Goal: Task Accomplishment & Management: Manage account settings

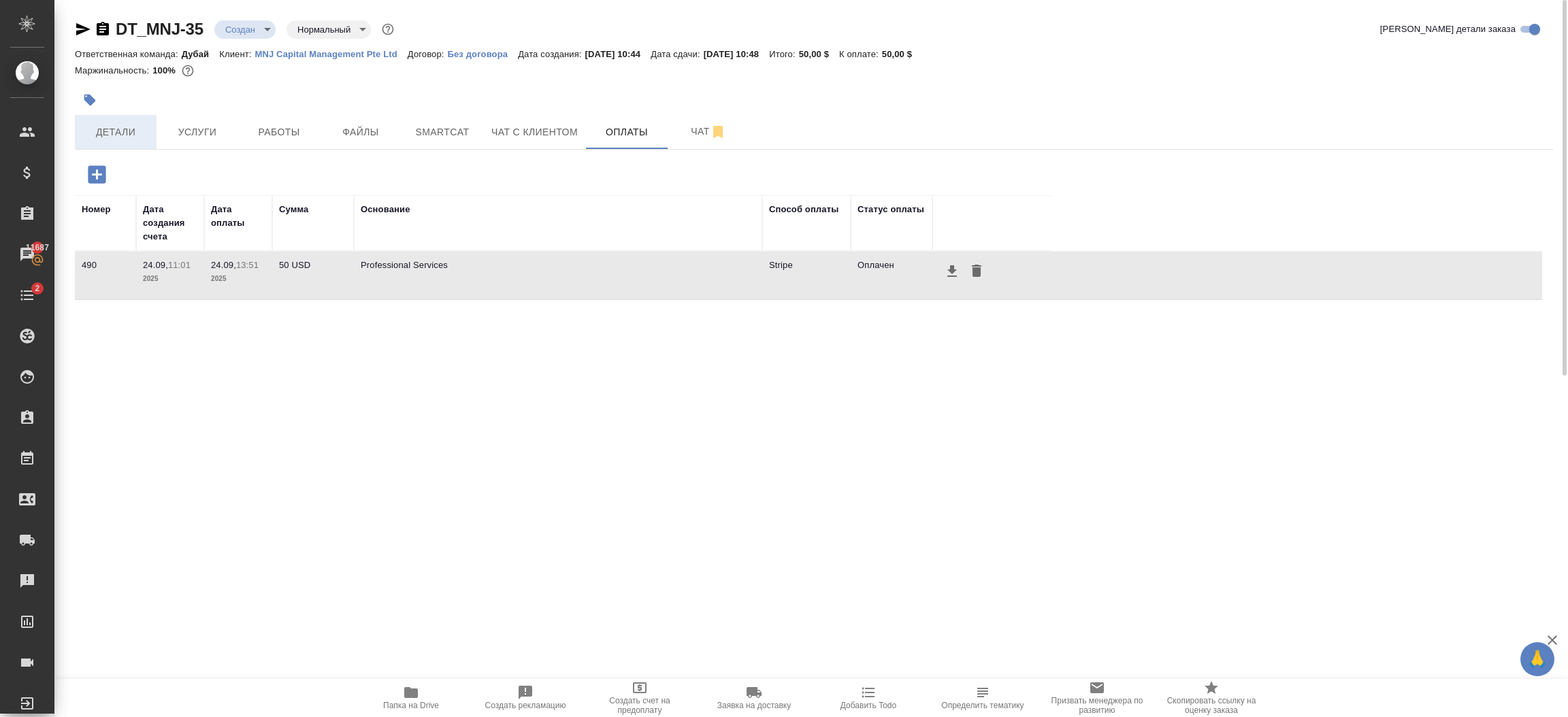
click at [108, 133] on span "Детали" at bounding box center [116, 132] width 65 height 17
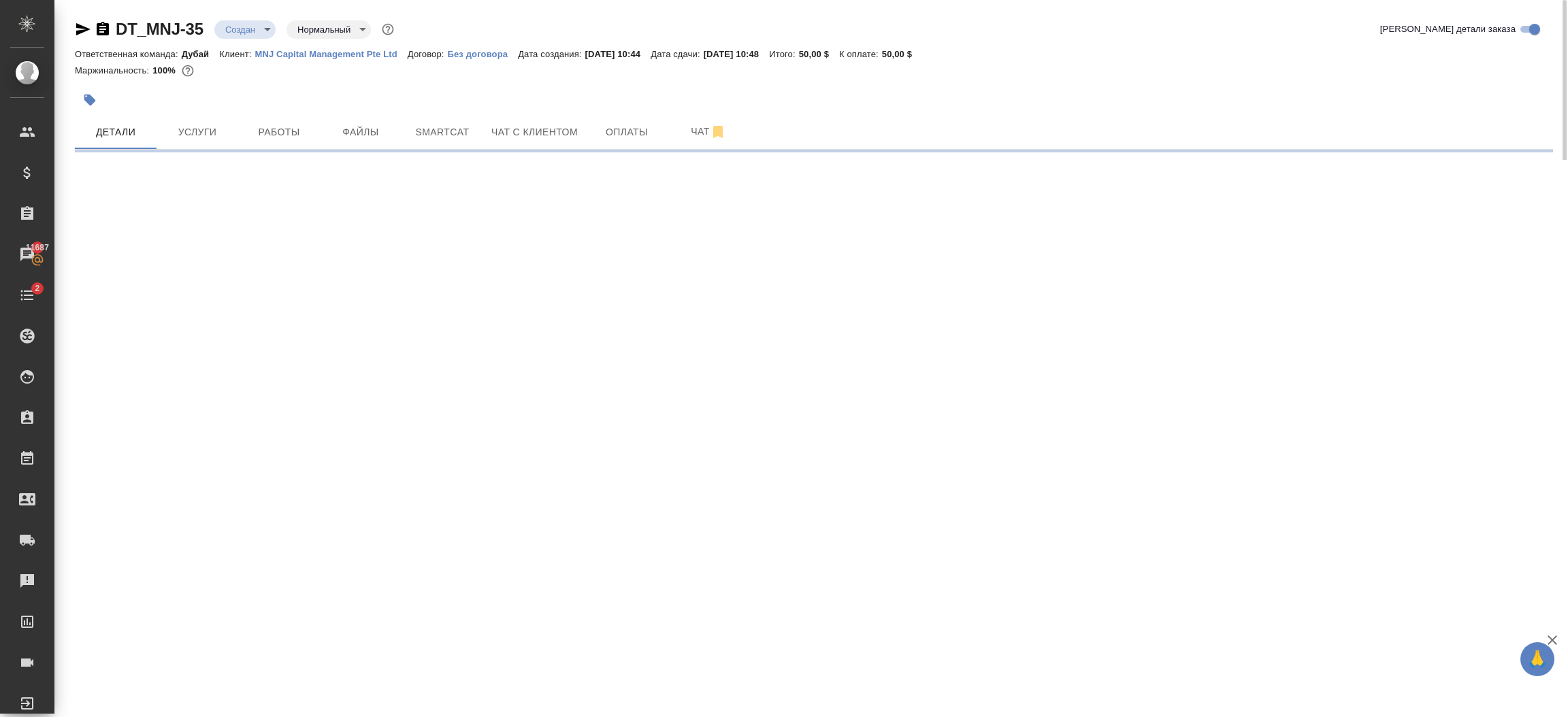
select select "RU"
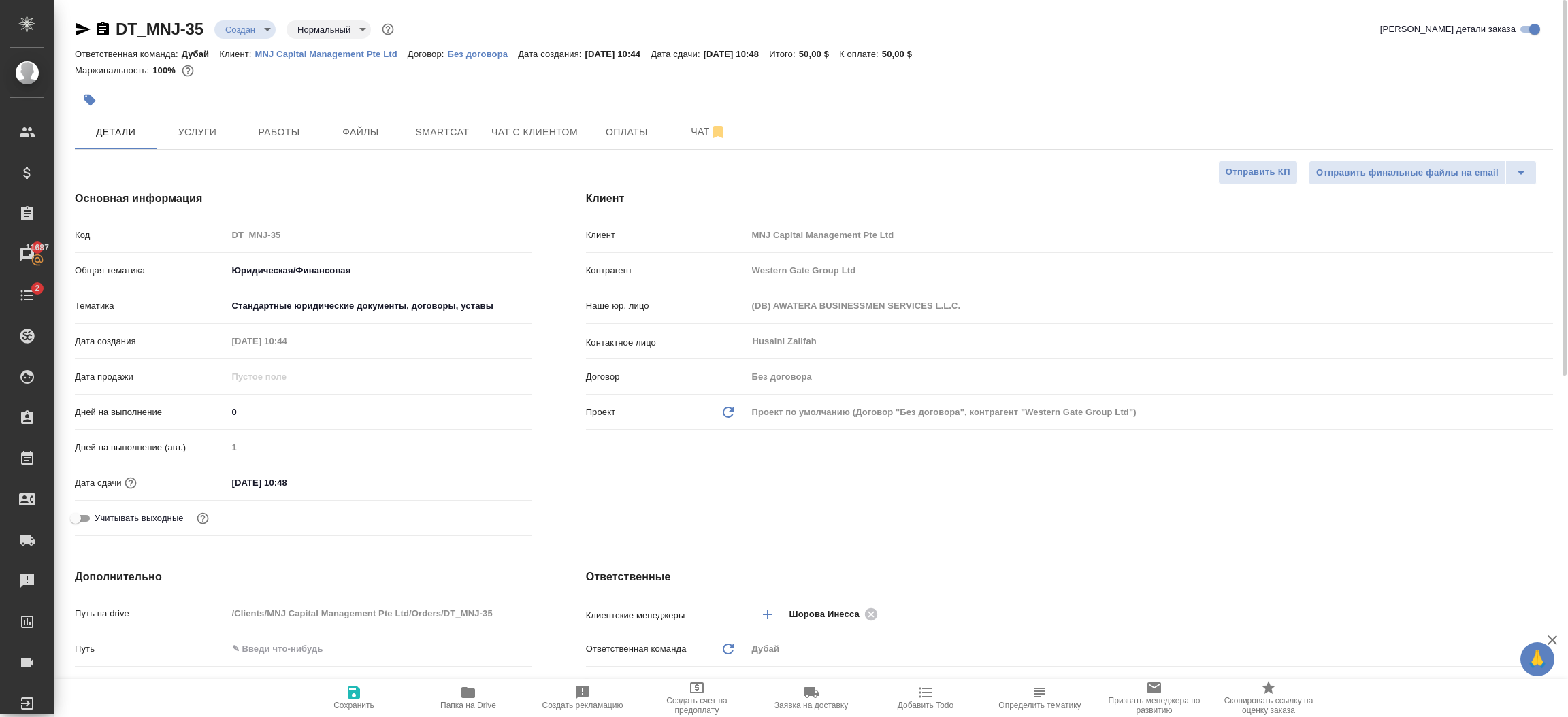
type textarea "x"
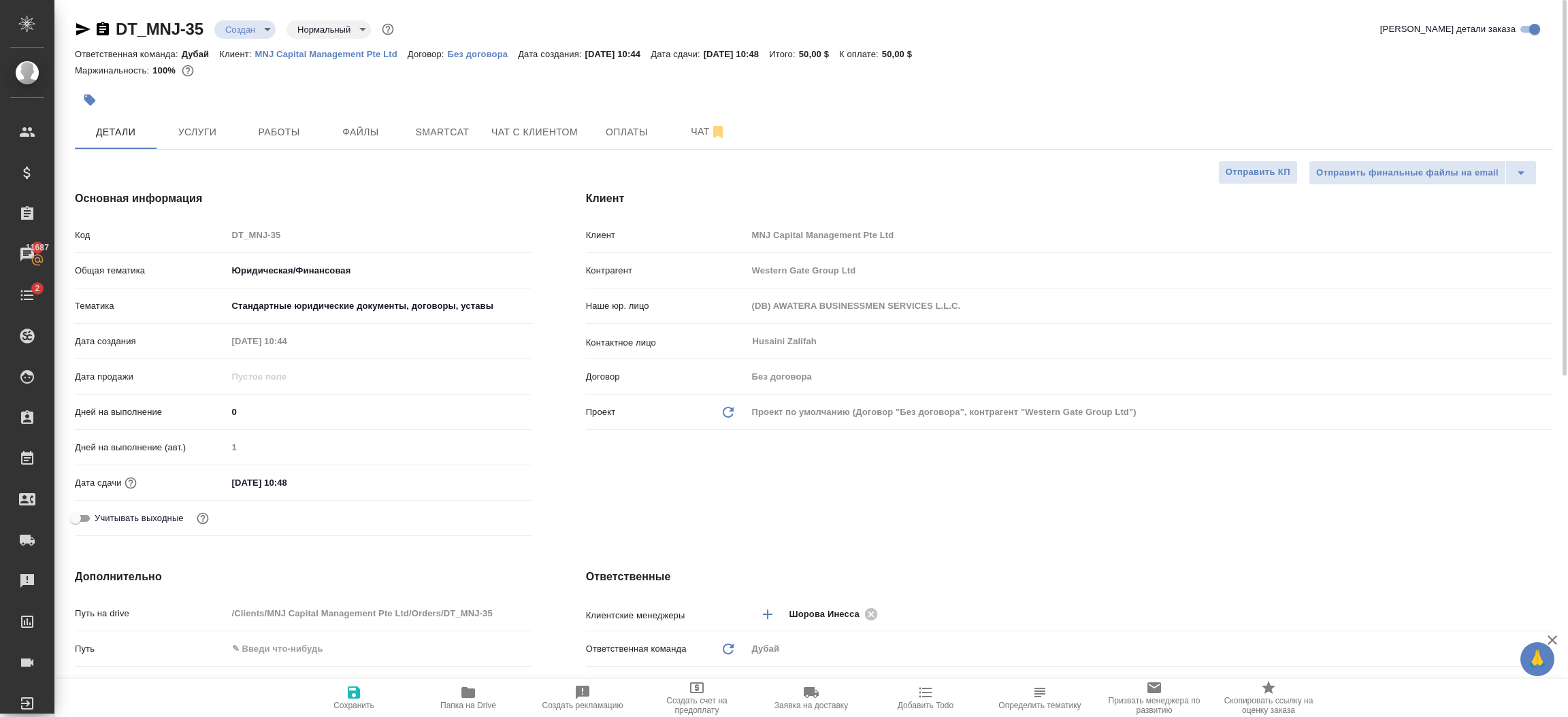
type textarea "x"
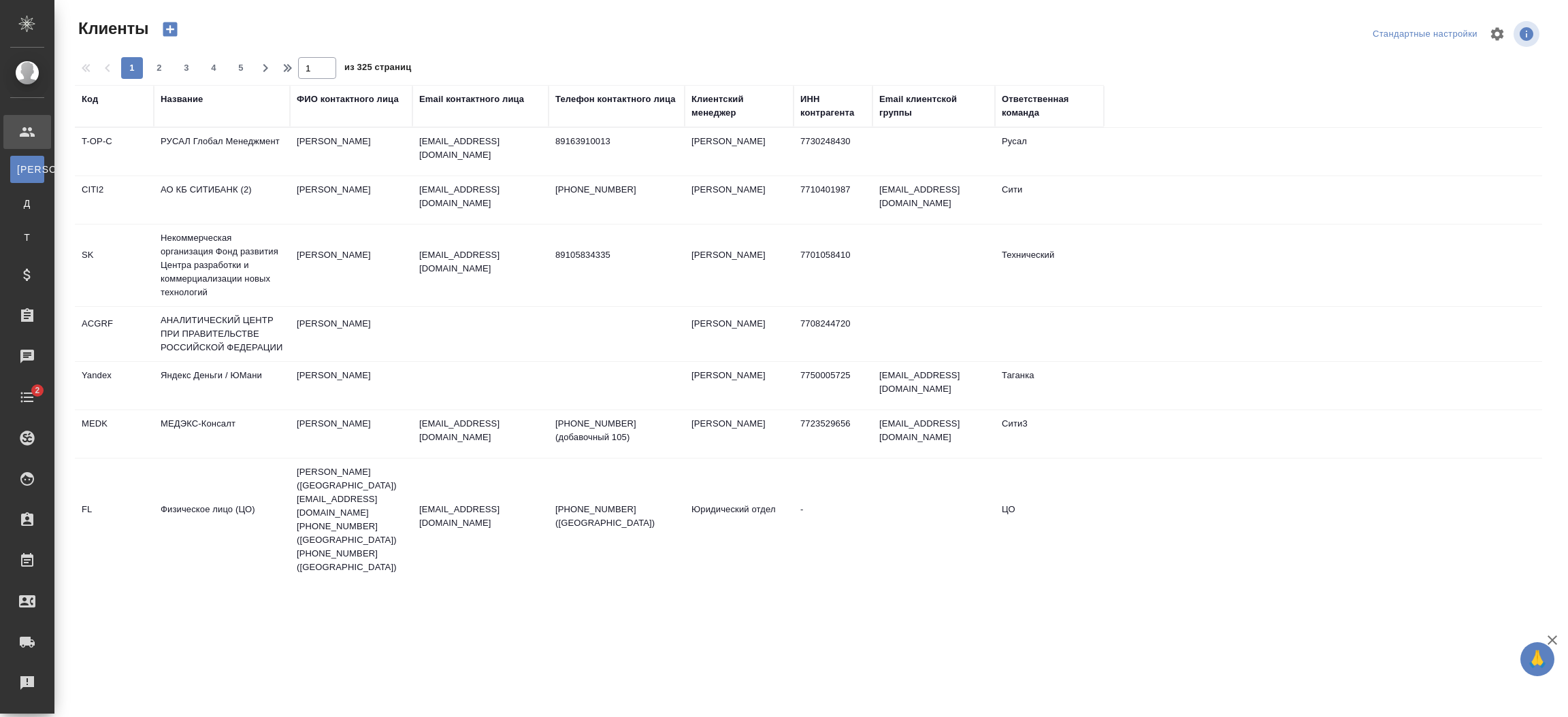
select select "RU"
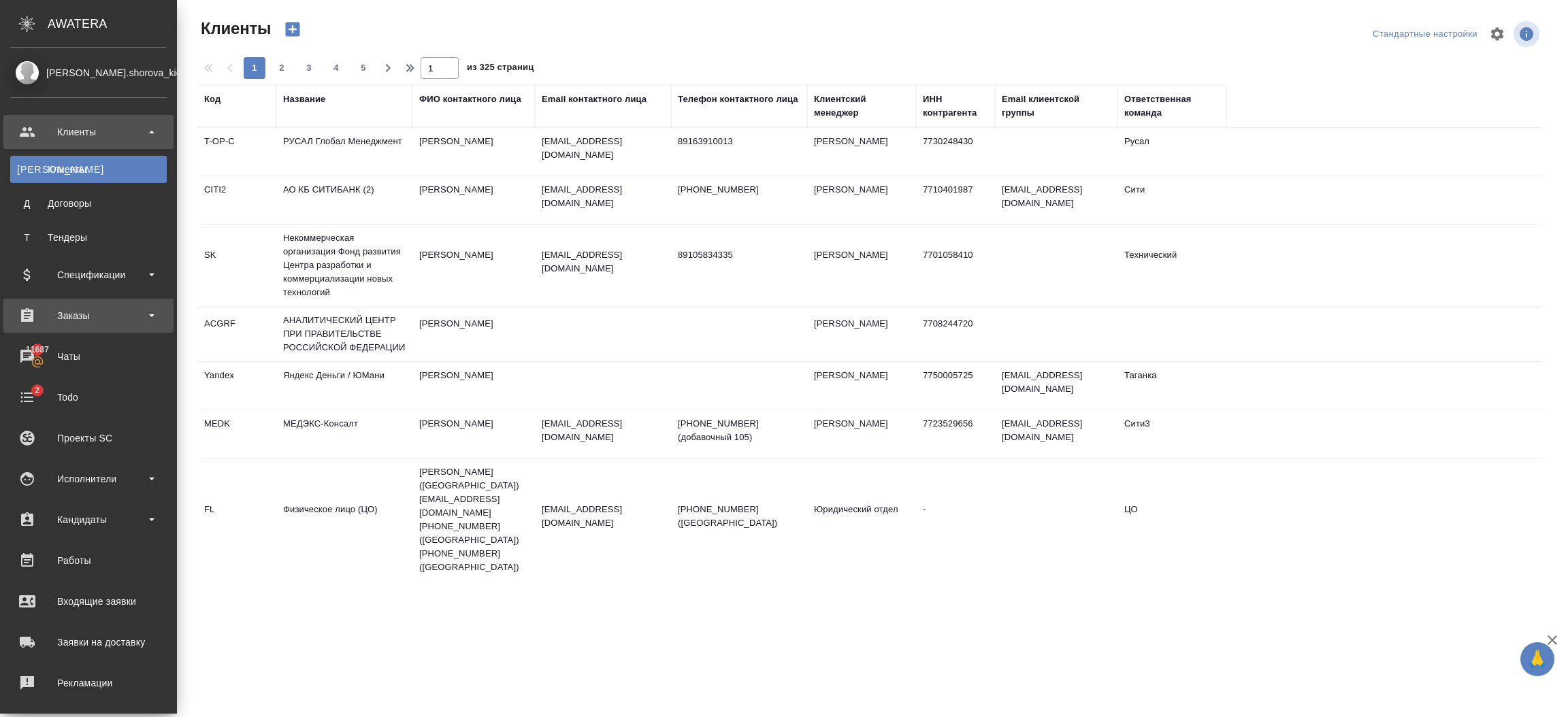
click at [96, 317] on div "Заказы" at bounding box center [88, 316] width 156 height 21
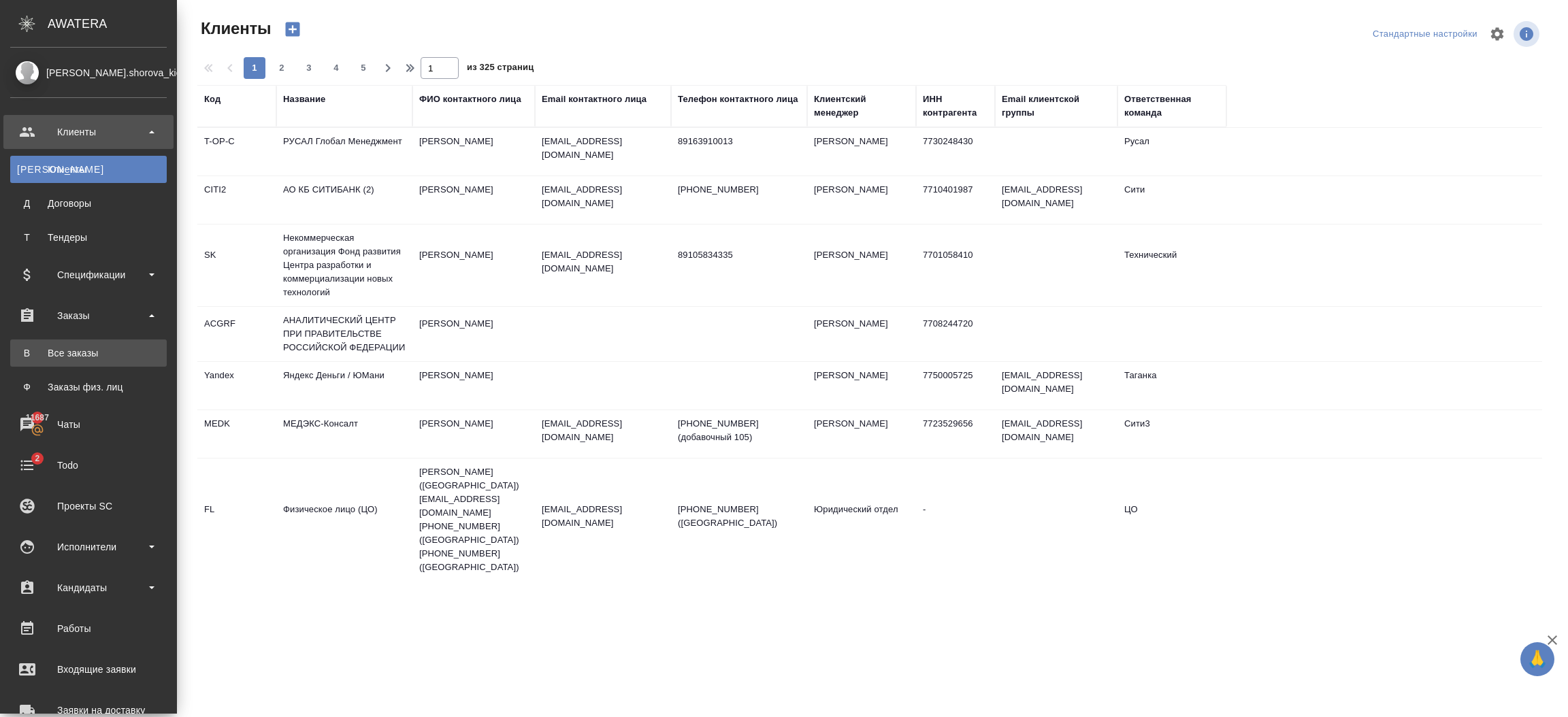
click at [94, 346] on div "Все заказы" at bounding box center [89, 353] width 143 height 14
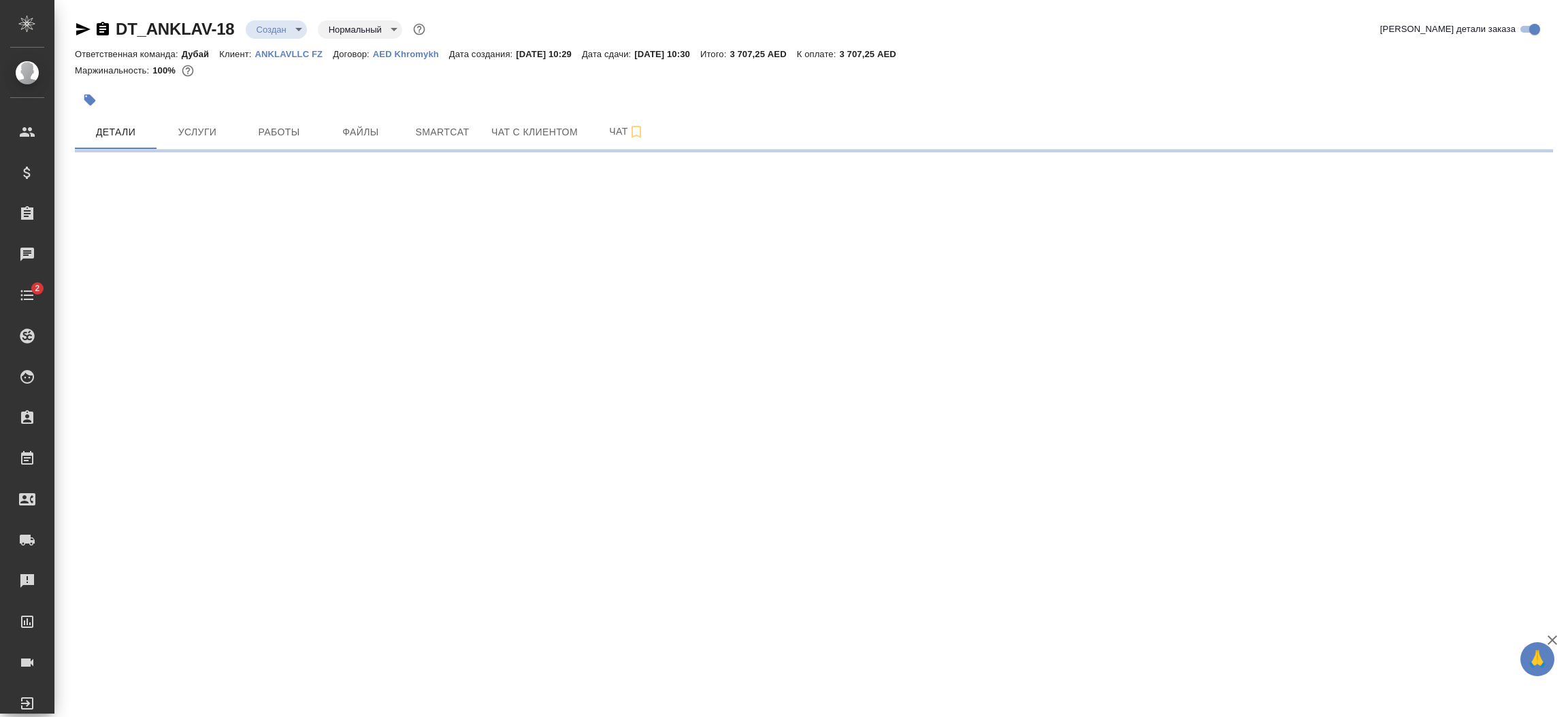
select select "RU"
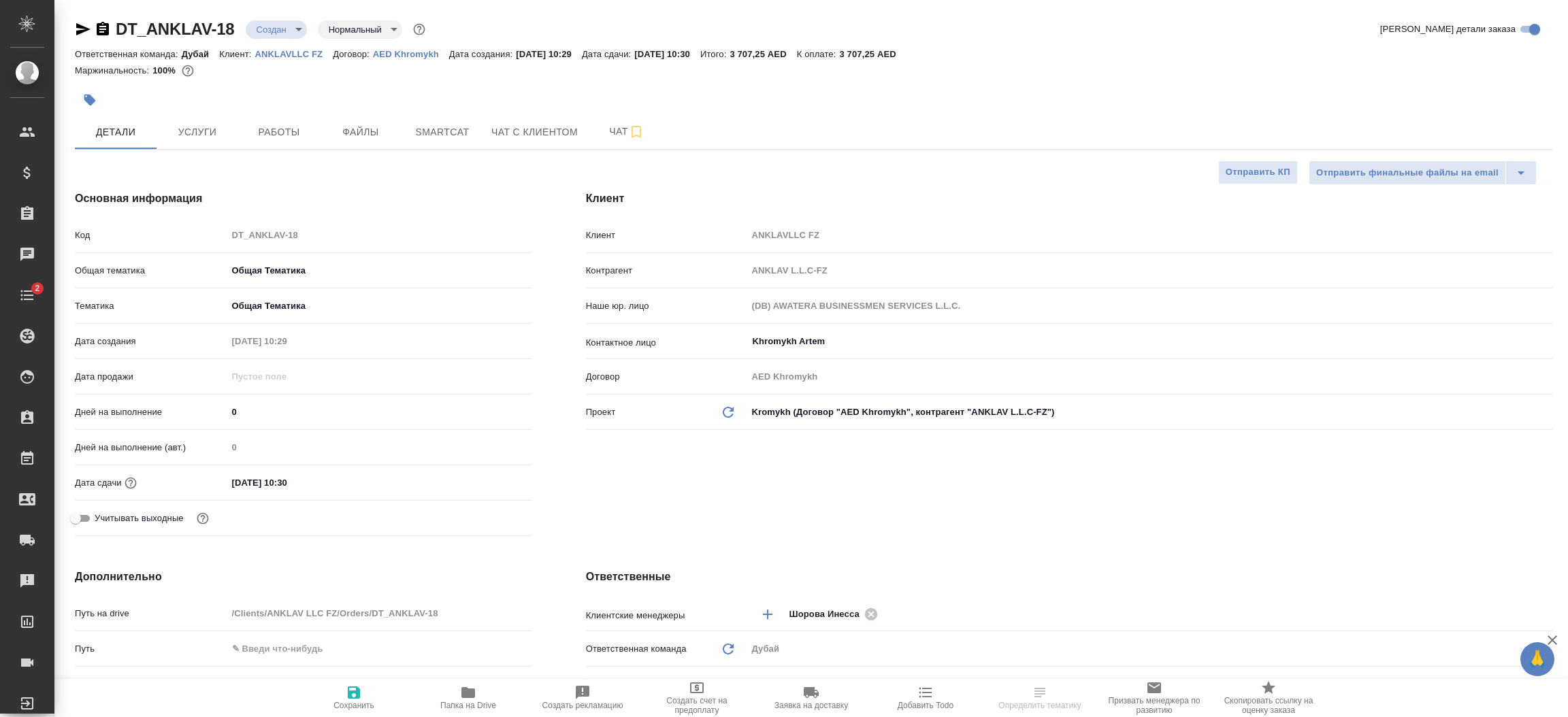
type textarea "x"
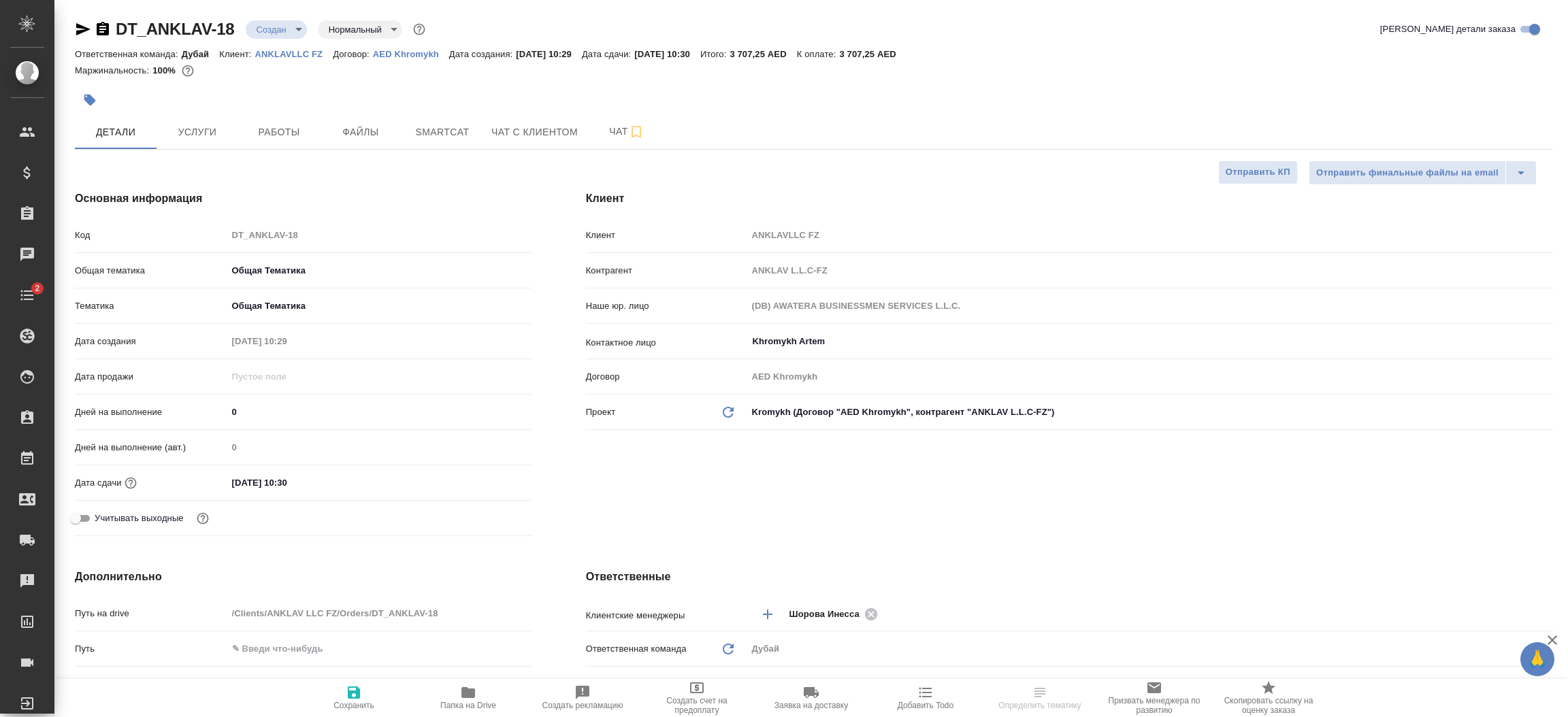
type textarea "x"
click at [908, 517] on div "Клиент Клиент ANKLAVLLC FZ Контрагент ANKLAV L.L.C-FZ Наше юр. лицо (DB) AWATER…" at bounding box center [1070, 365] width 1021 height 405
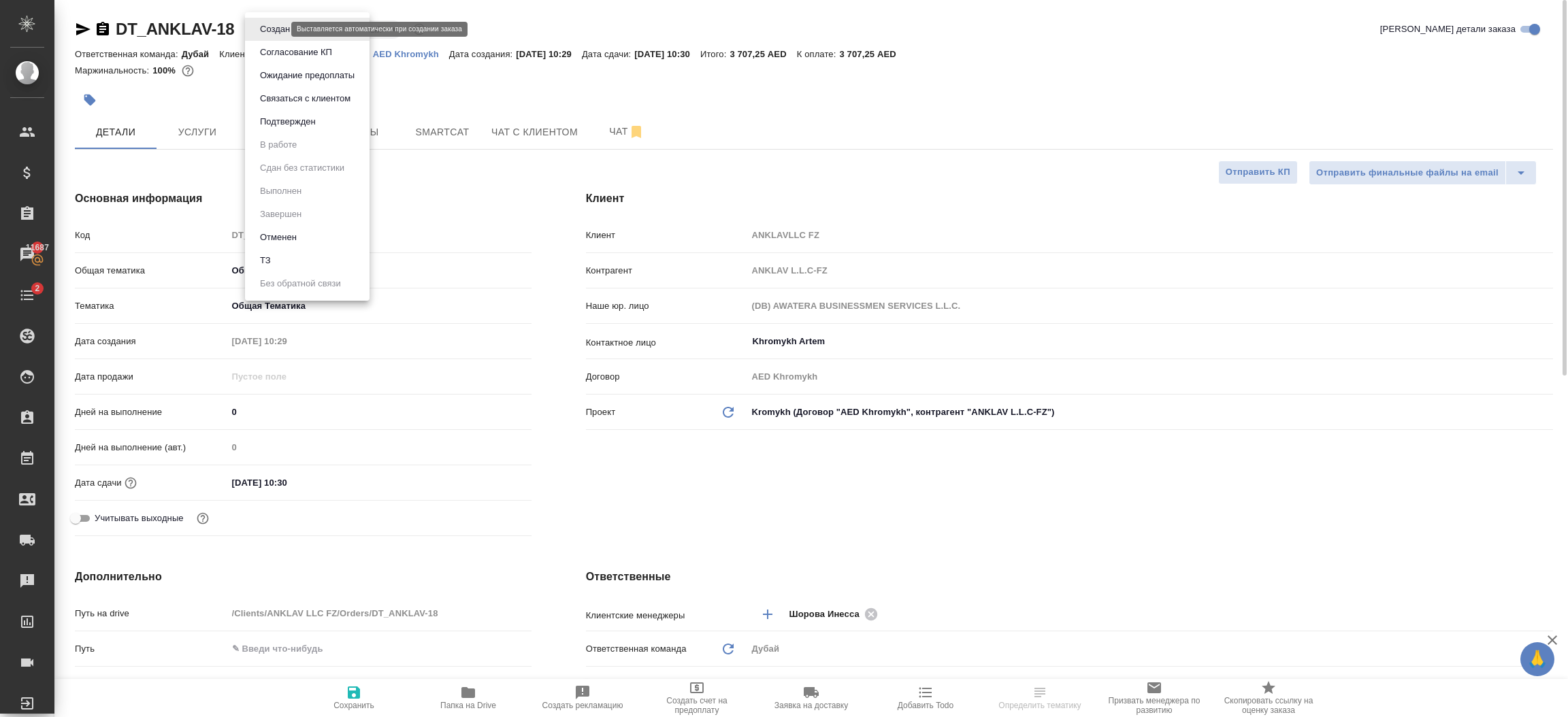
click at [273, 29] on body "🙏 .cls-1 fill:#fff; AWATERA Шорова [PERSON_NAME].shorova_kiev Клиенты Специфика…" at bounding box center [784, 358] width 1568 height 717
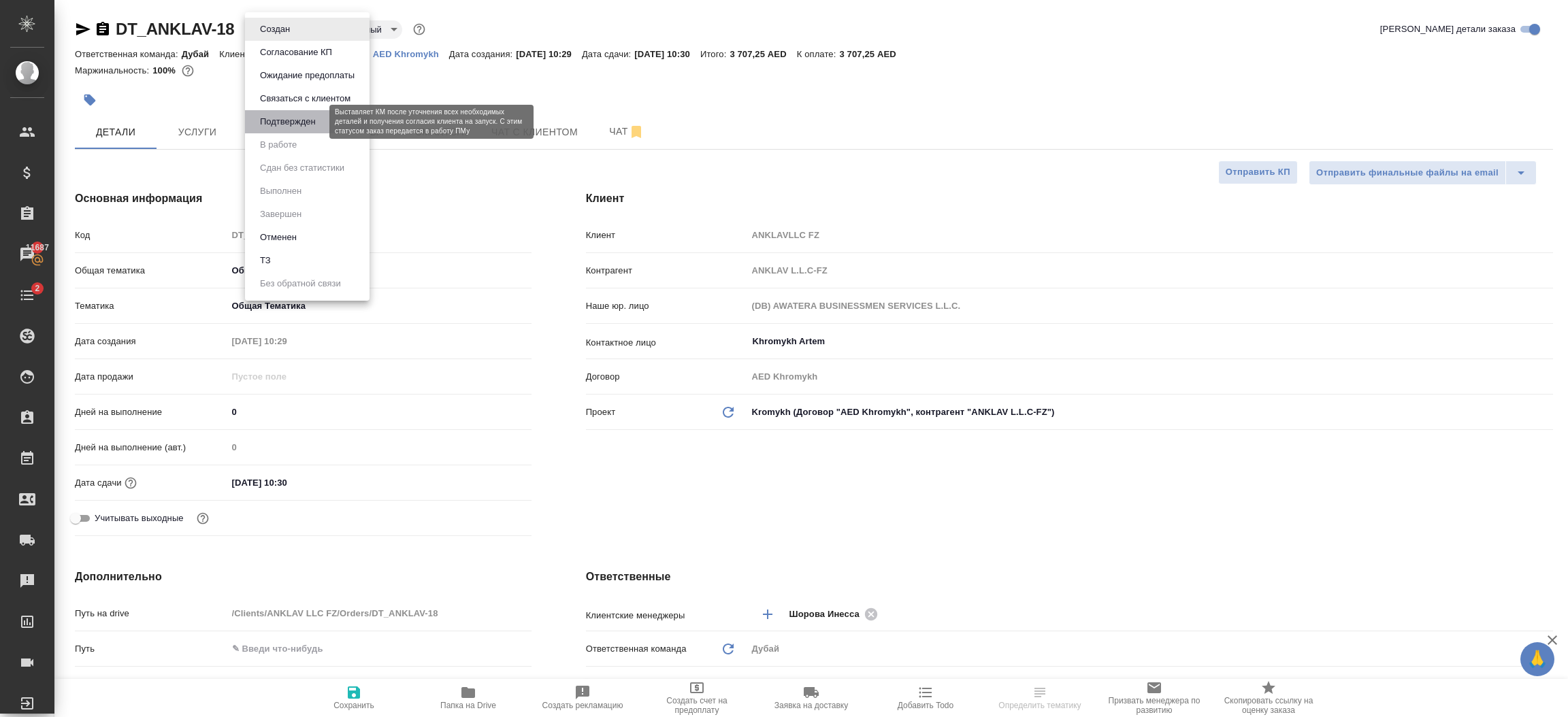
click at [303, 127] on button "Подтвержден" at bounding box center [288, 122] width 64 height 15
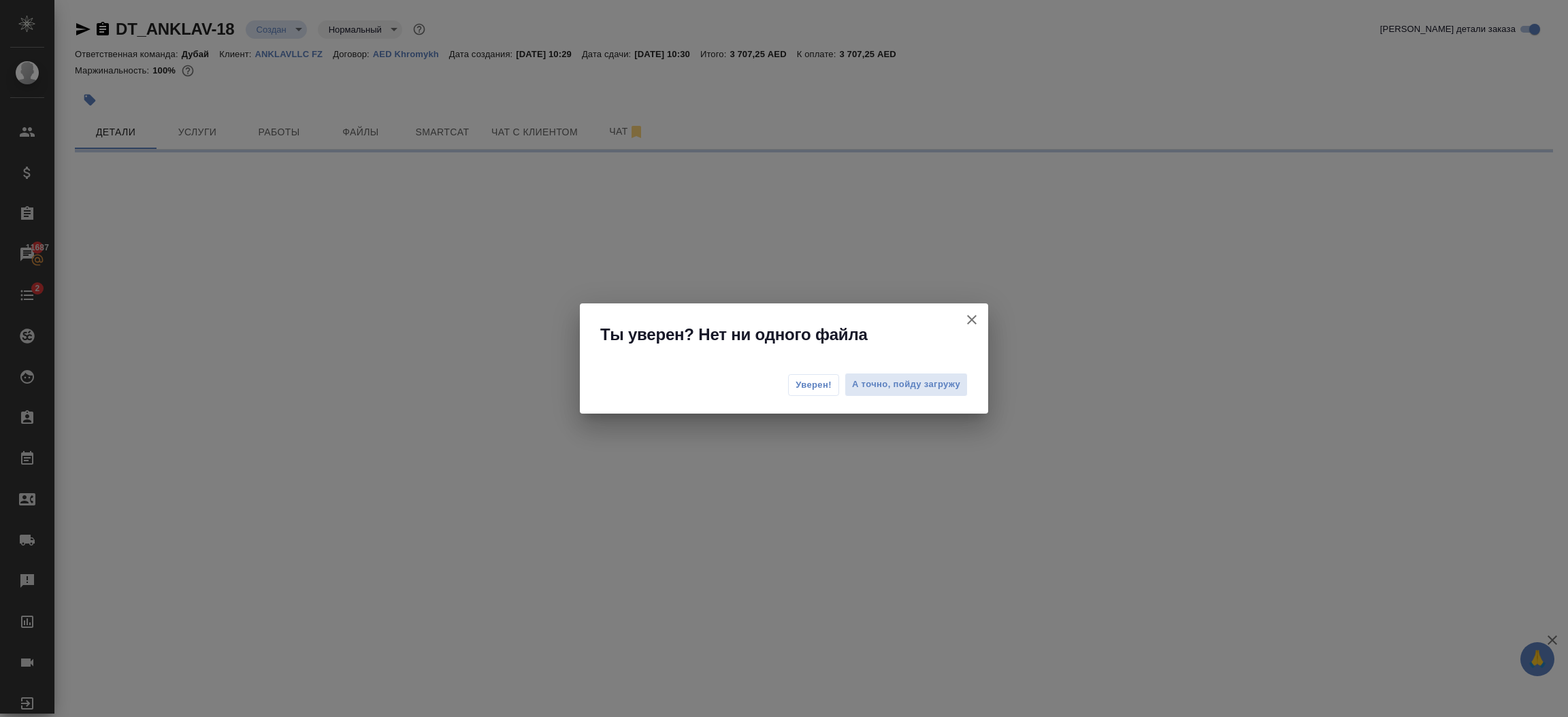
select select "RU"
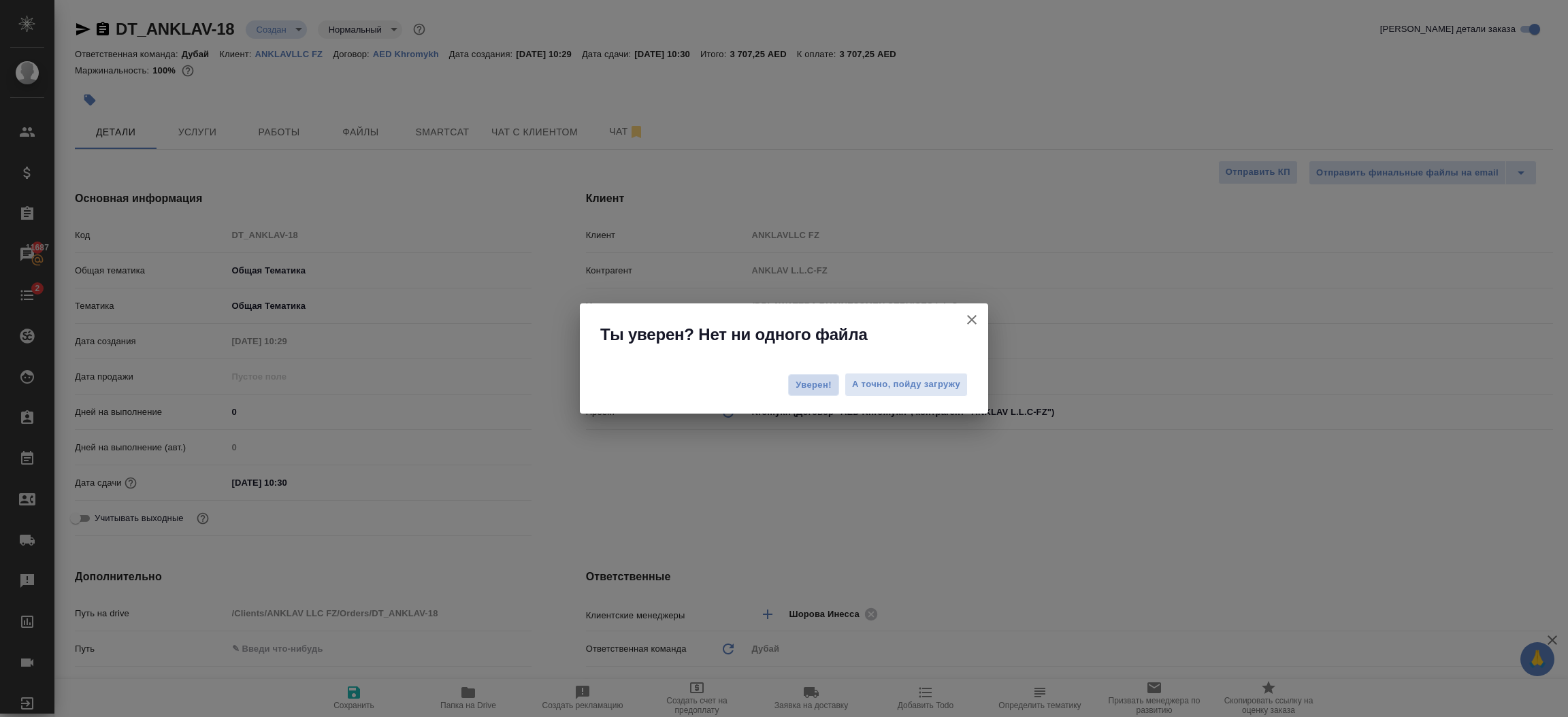
click at [800, 382] on span "Уверен!" at bounding box center [814, 385] width 36 height 14
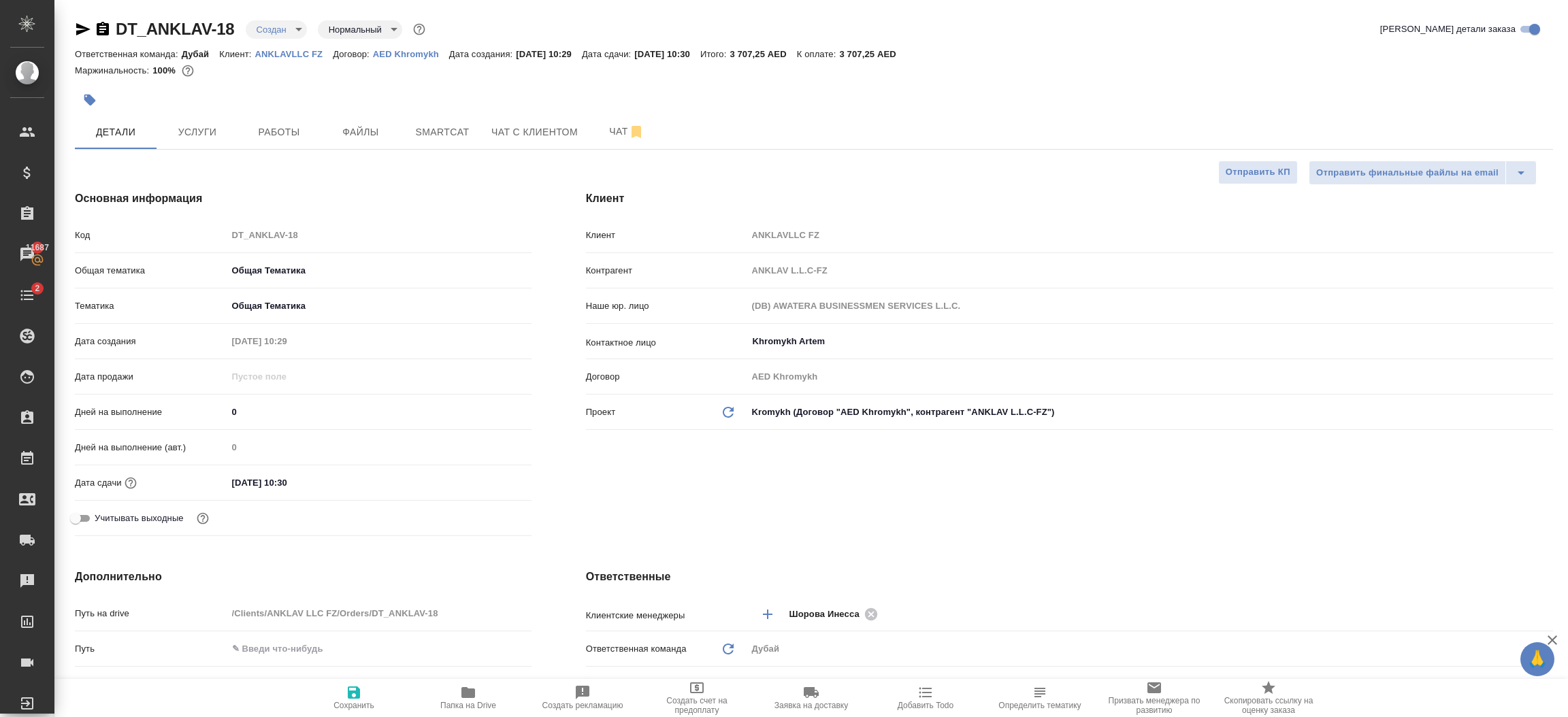
type textarea "x"
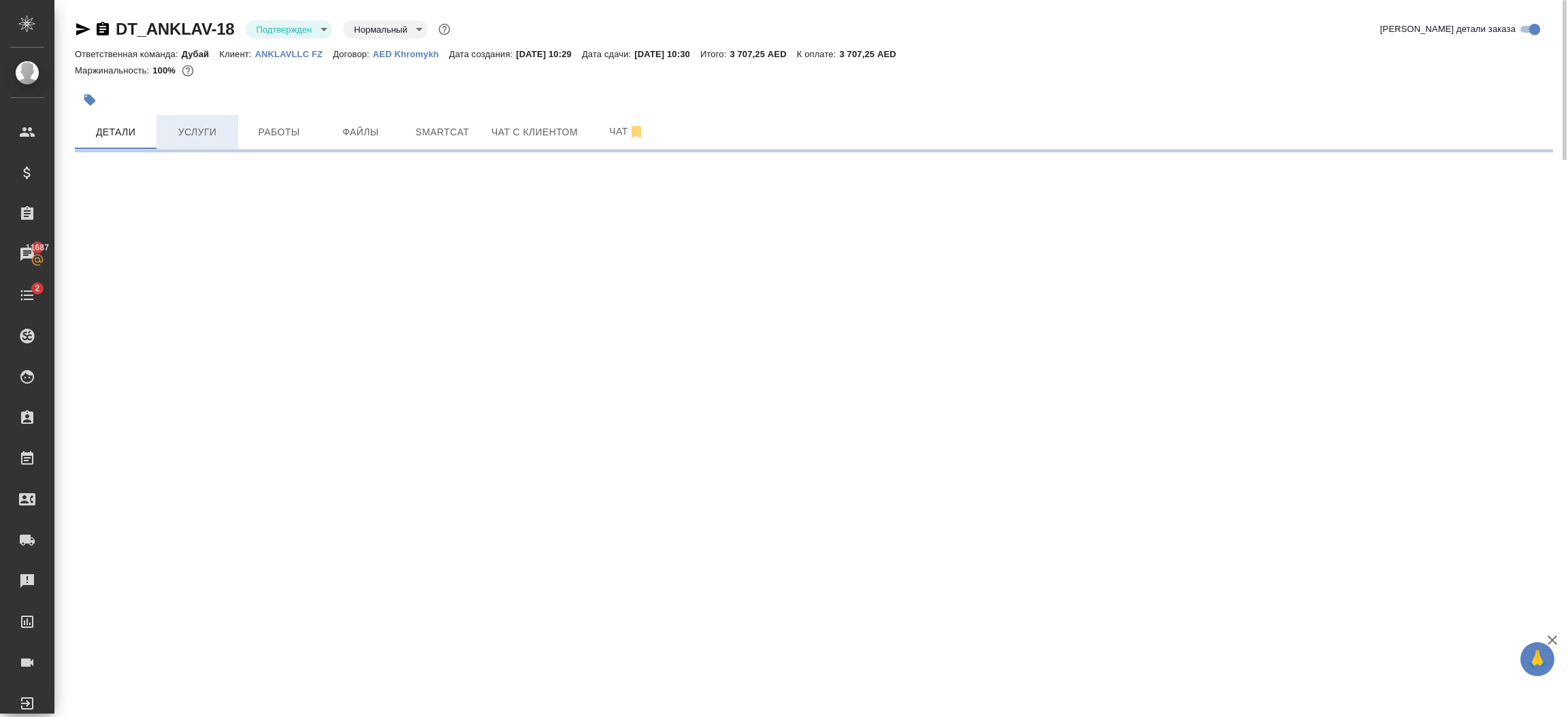
select select "RU"
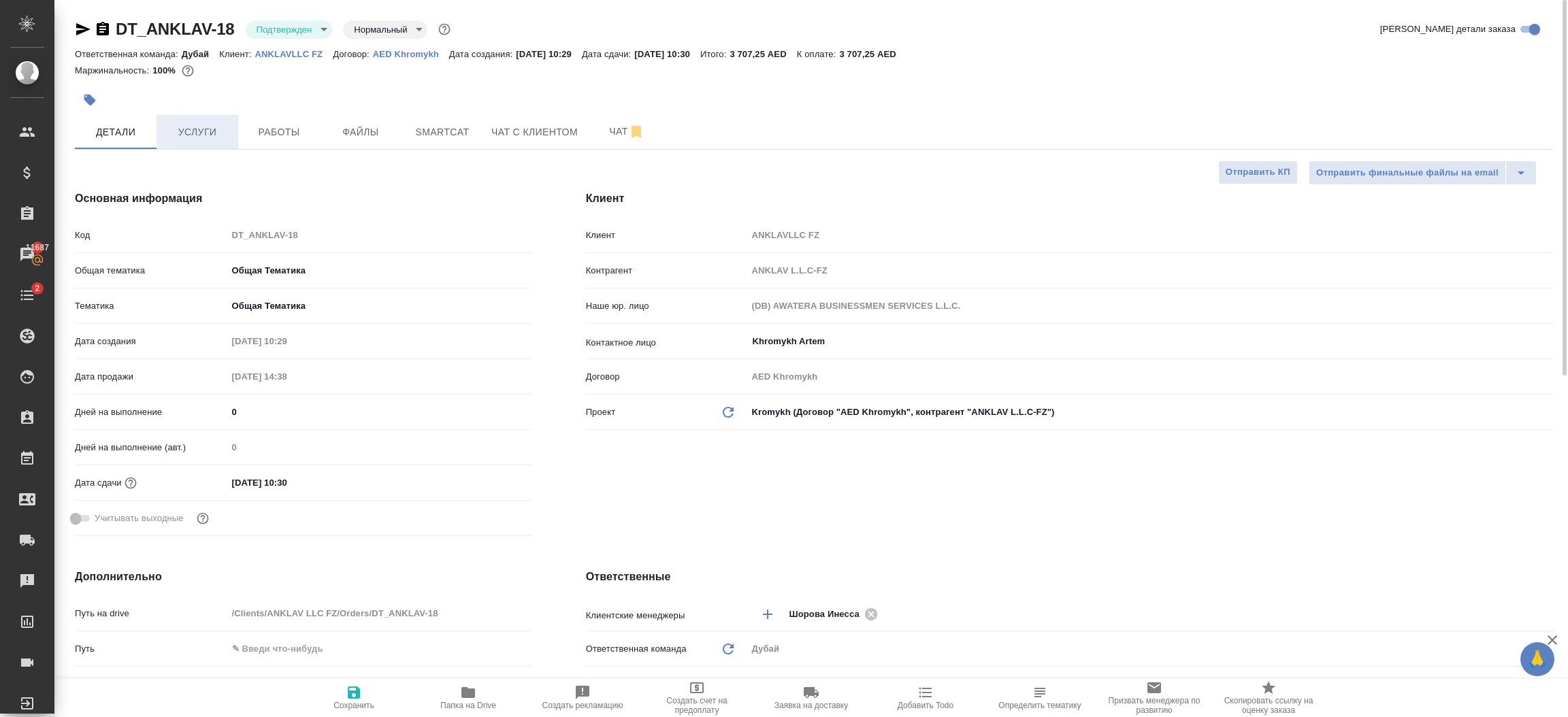
type textarea "x"
click at [198, 142] on button "Услуги" at bounding box center [197, 131] width 82 height 34
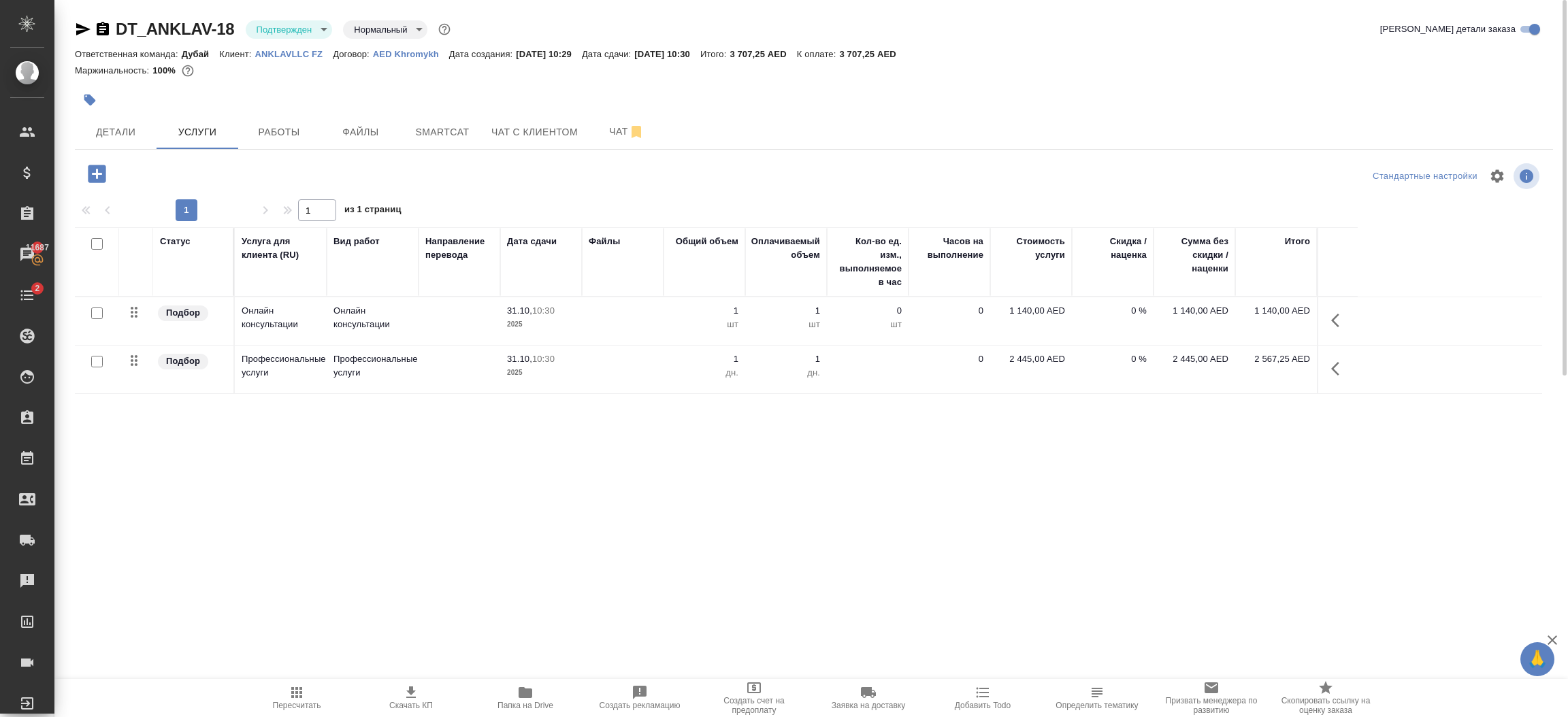
click at [1232, 321] on td "1 140,00 AED" at bounding box center [1194, 321] width 82 height 47
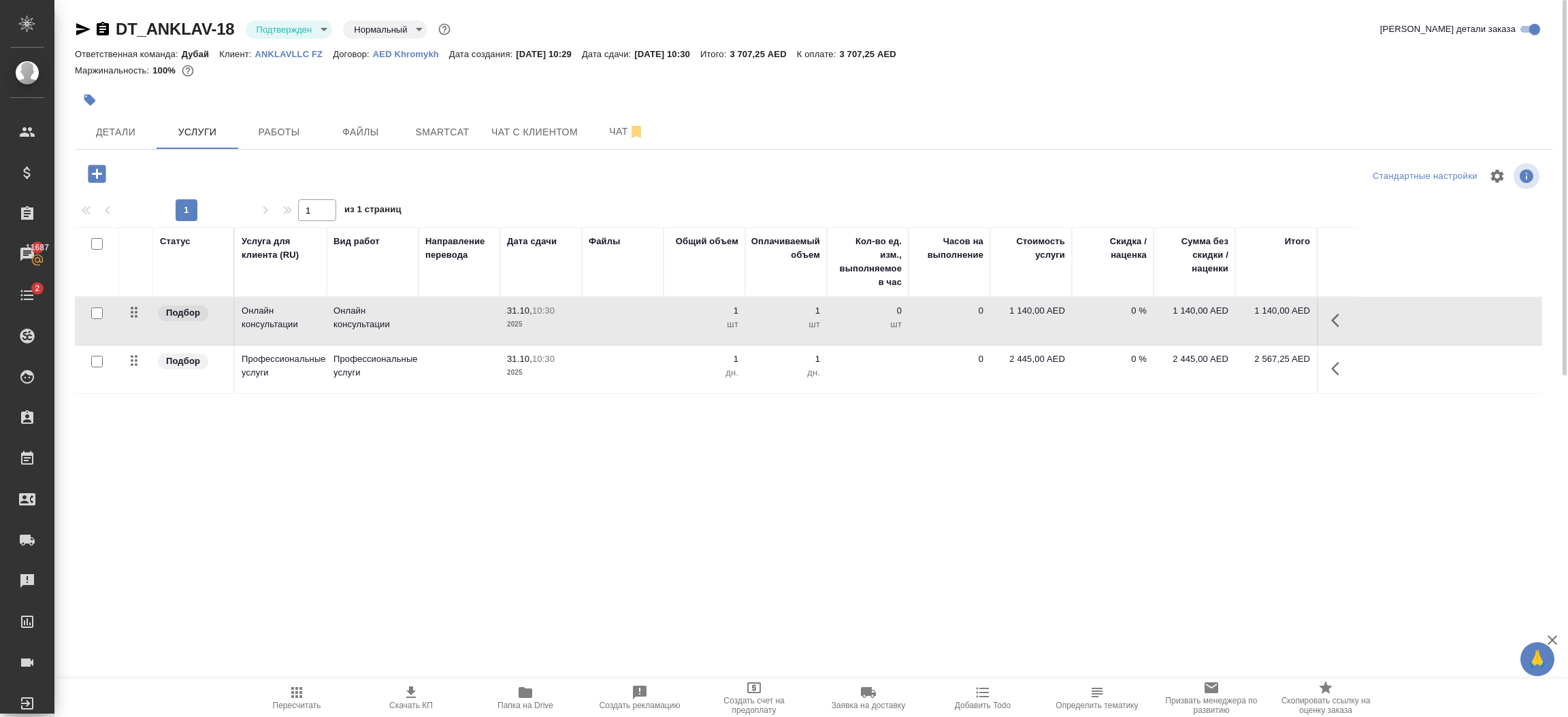
click at [1232, 321] on td "1 140,00 AED" at bounding box center [1194, 321] width 82 height 47
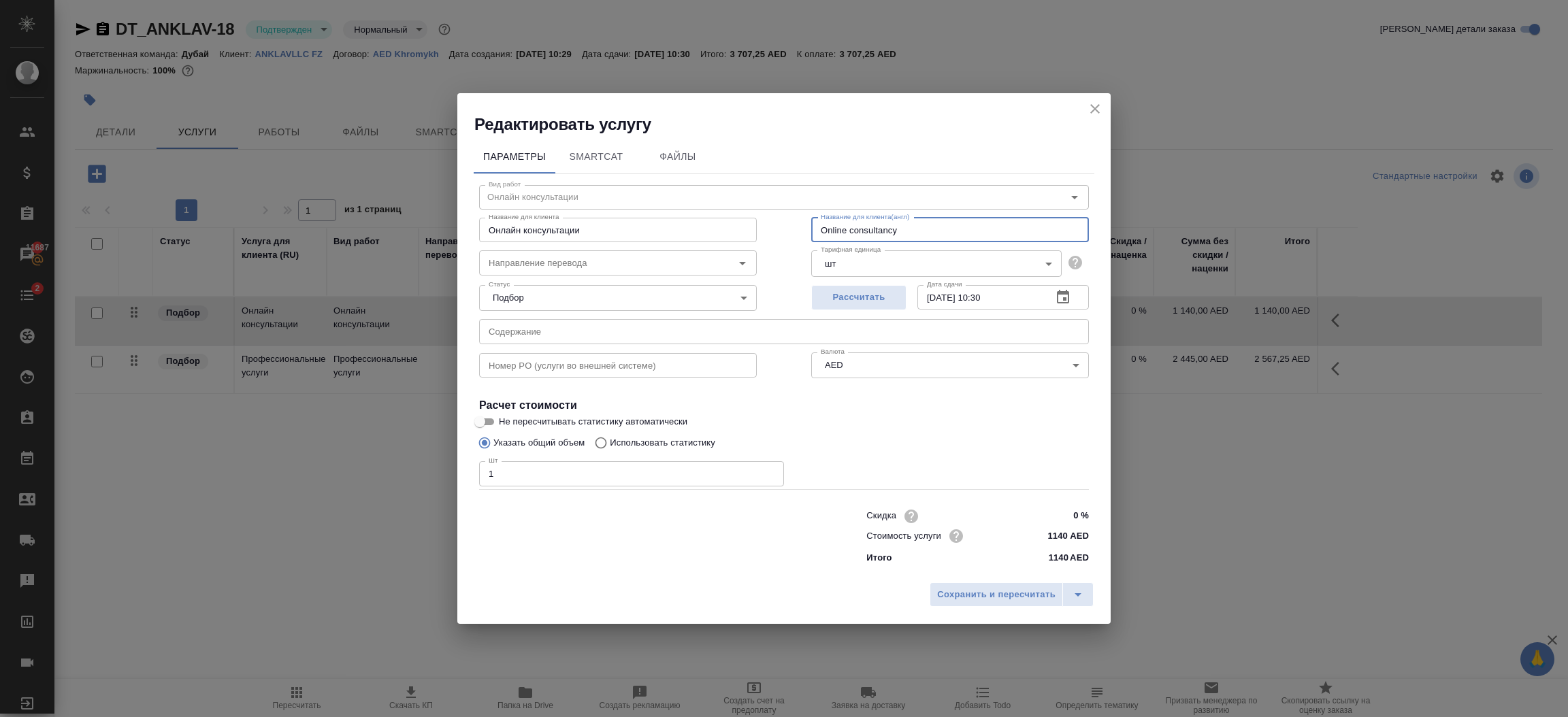
click at [903, 233] on input "Online consultancy" at bounding box center [950, 230] width 277 height 25
drag, startPoint x: 903, startPoint y: 233, endPoint x: 778, endPoint y: 228, distance: 125.1
click at [778, 228] on div "Вид работ [PERSON_NAME] консультации Вид работ Название для клиента Онлайн конс…" at bounding box center [784, 372] width 621 height 396
type input "У"
type input "EMIRATES ID 2 YEAR"
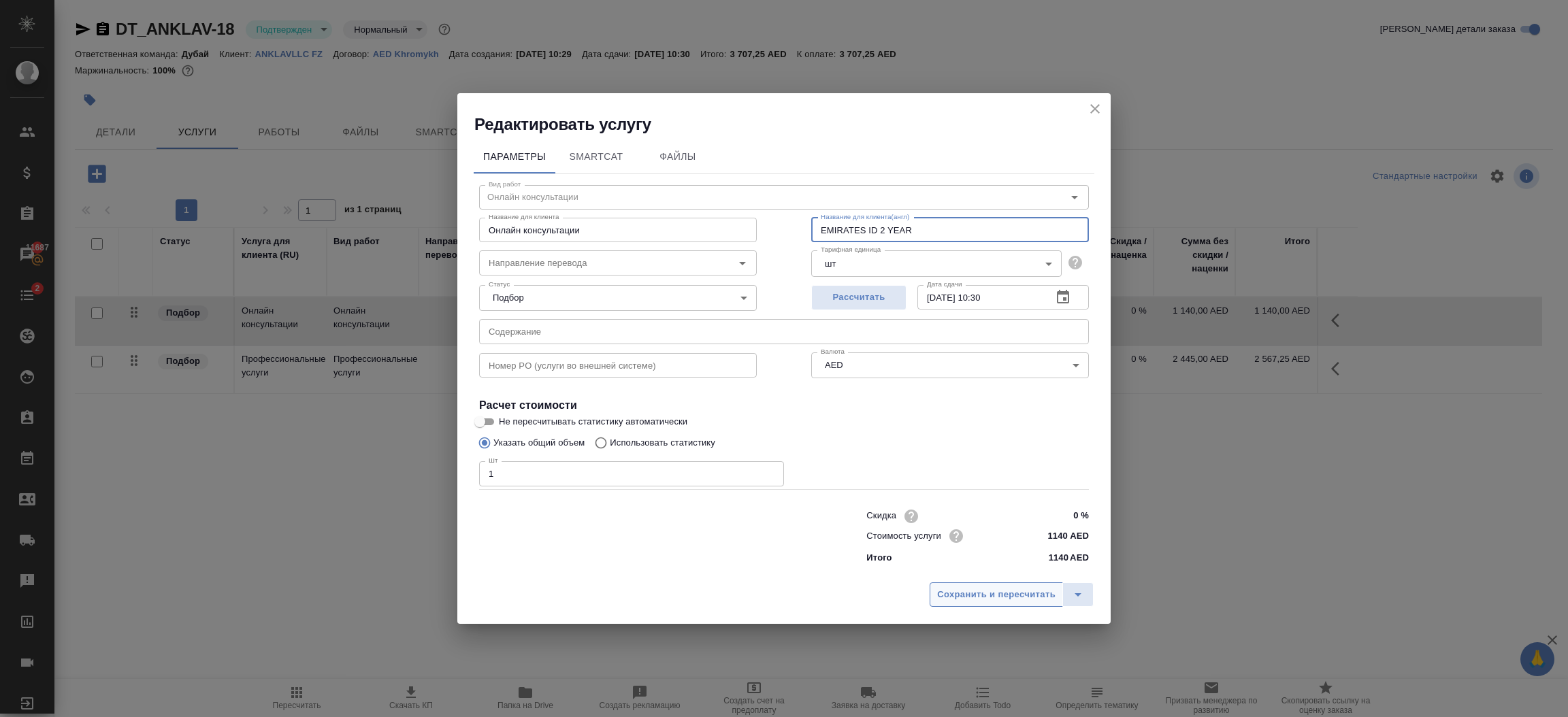
click at [999, 595] on span "Сохранить и пересчитать" at bounding box center [997, 595] width 118 height 16
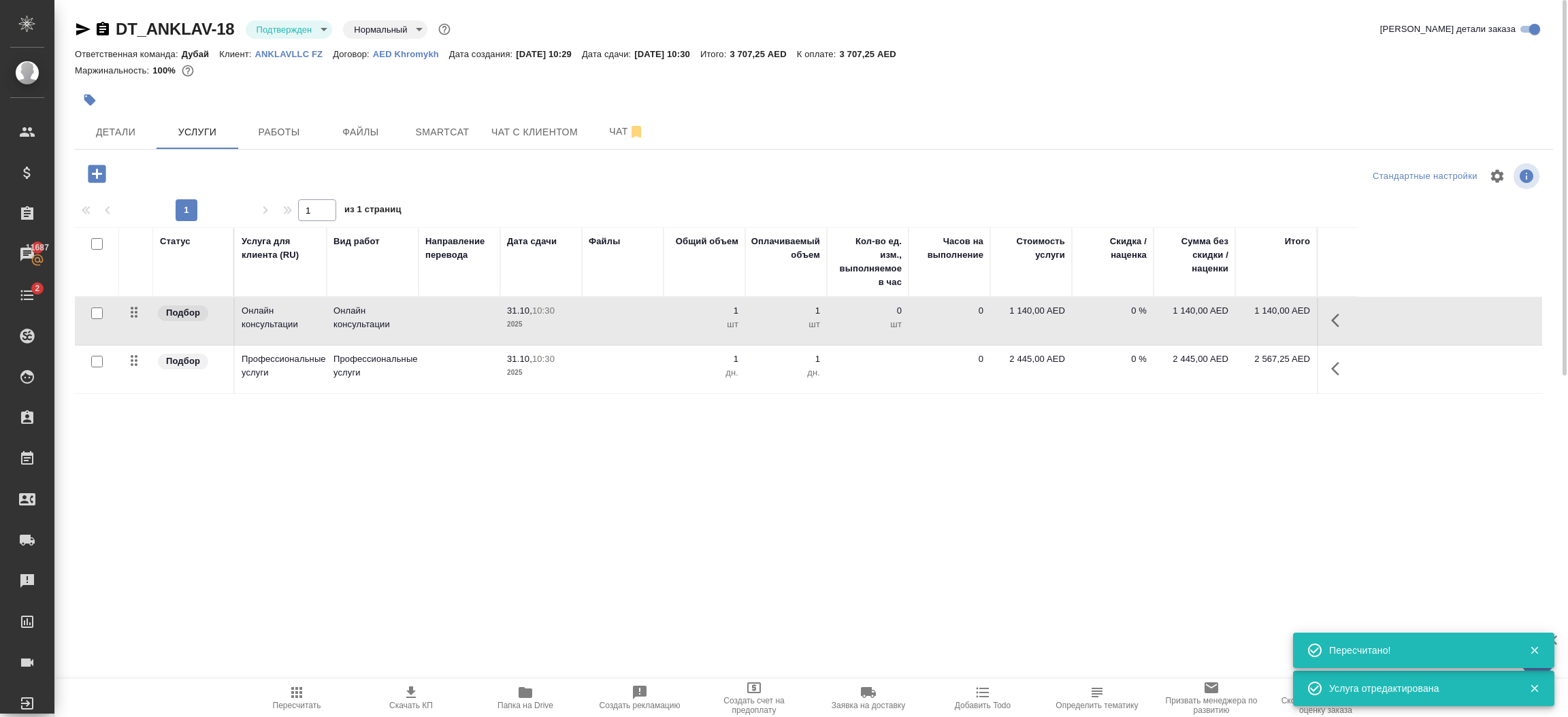
click at [855, 365] on td at bounding box center [867, 369] width 82 height 47
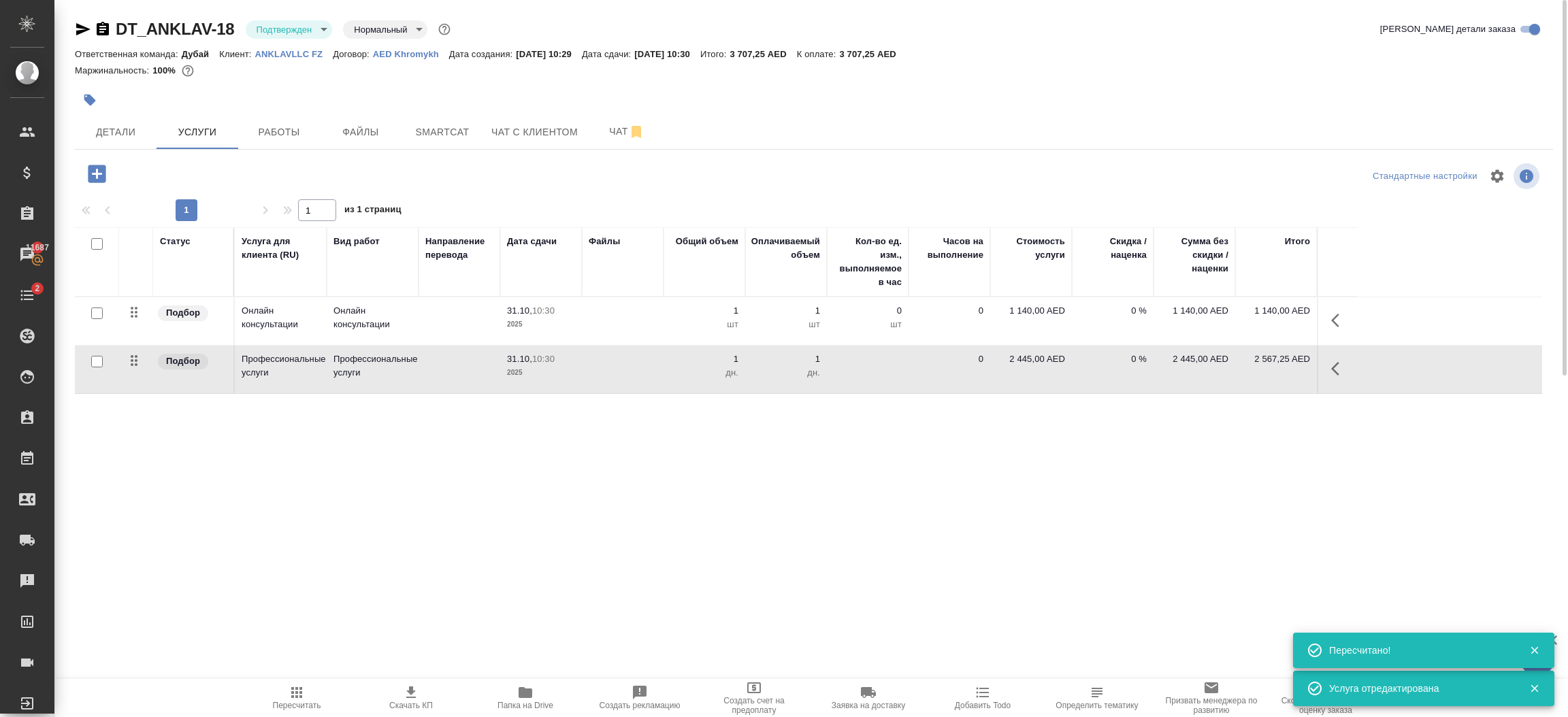
click at [855, 365] on td at bounding box center [867, 369] width 82 height 47
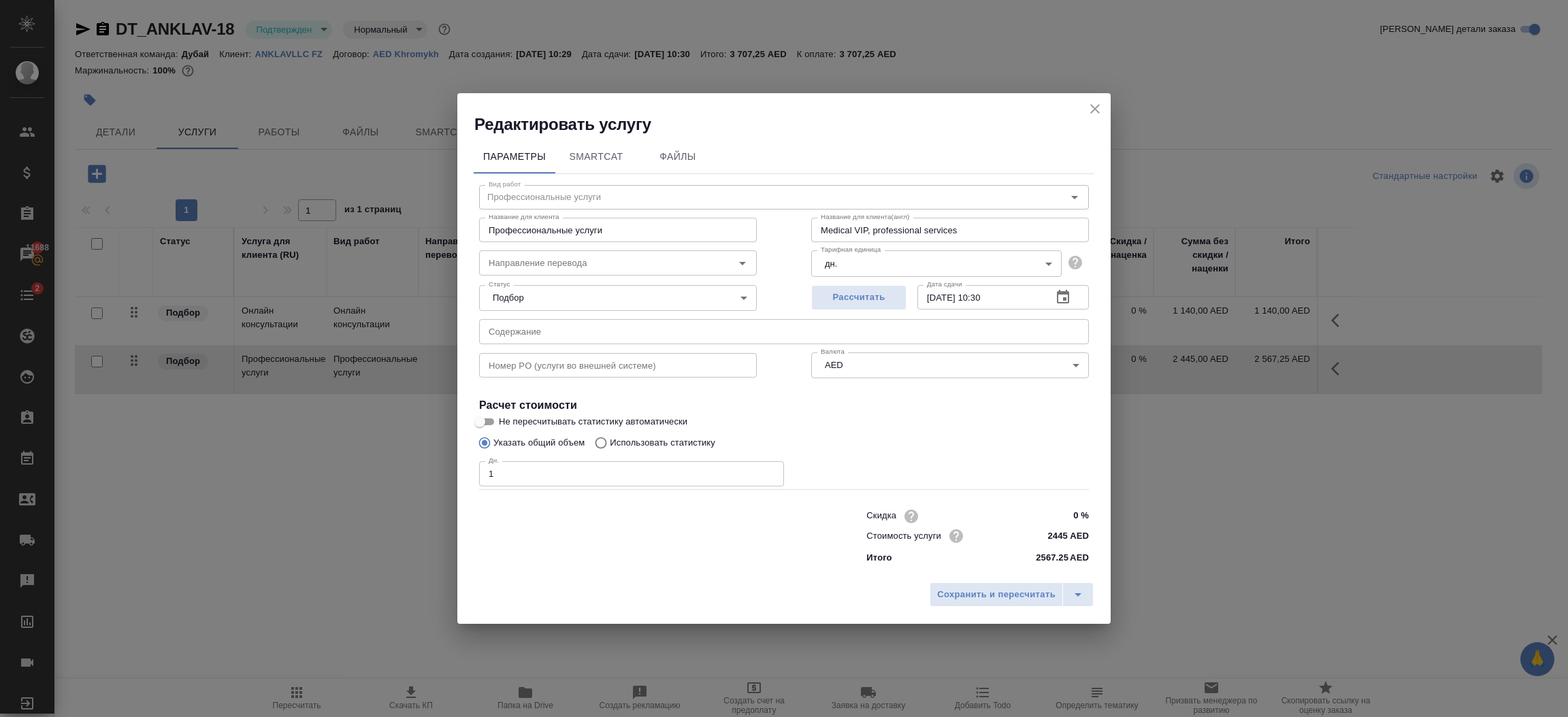
click at [960, 141] on div "Параметры SmartCat Файлы" at bounding box center [784, 157] width 621 height 32
click at [1024, 601] on span "Сохранить и пересчитать" at bounding box center [997, 595] width 118 height 16
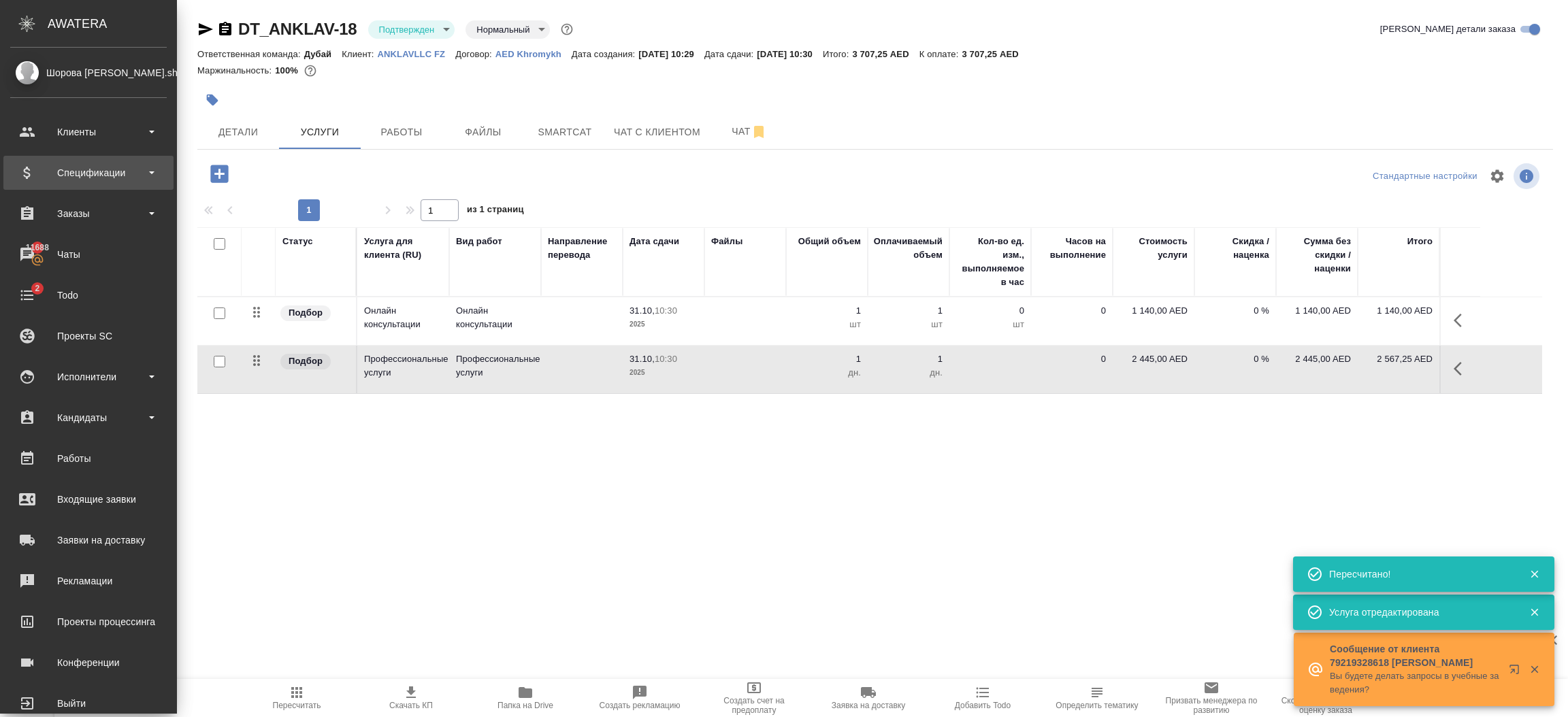
click at [87, 177] on div "Спецификации" at bounding box center [88, 173] width 156 height 21
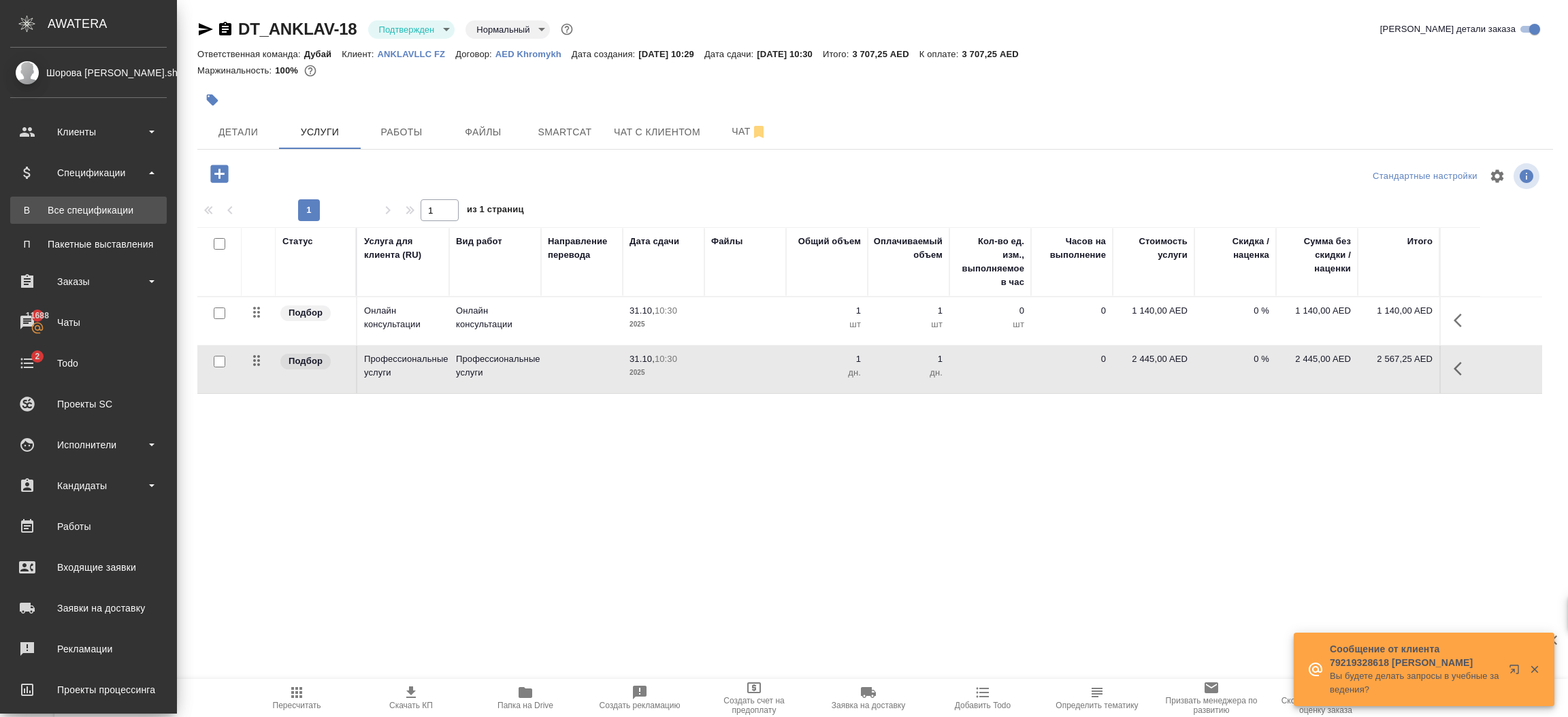
click at [87, 215] on div "Все спецификации" at bounding box center [89, 211] width 143 height 14
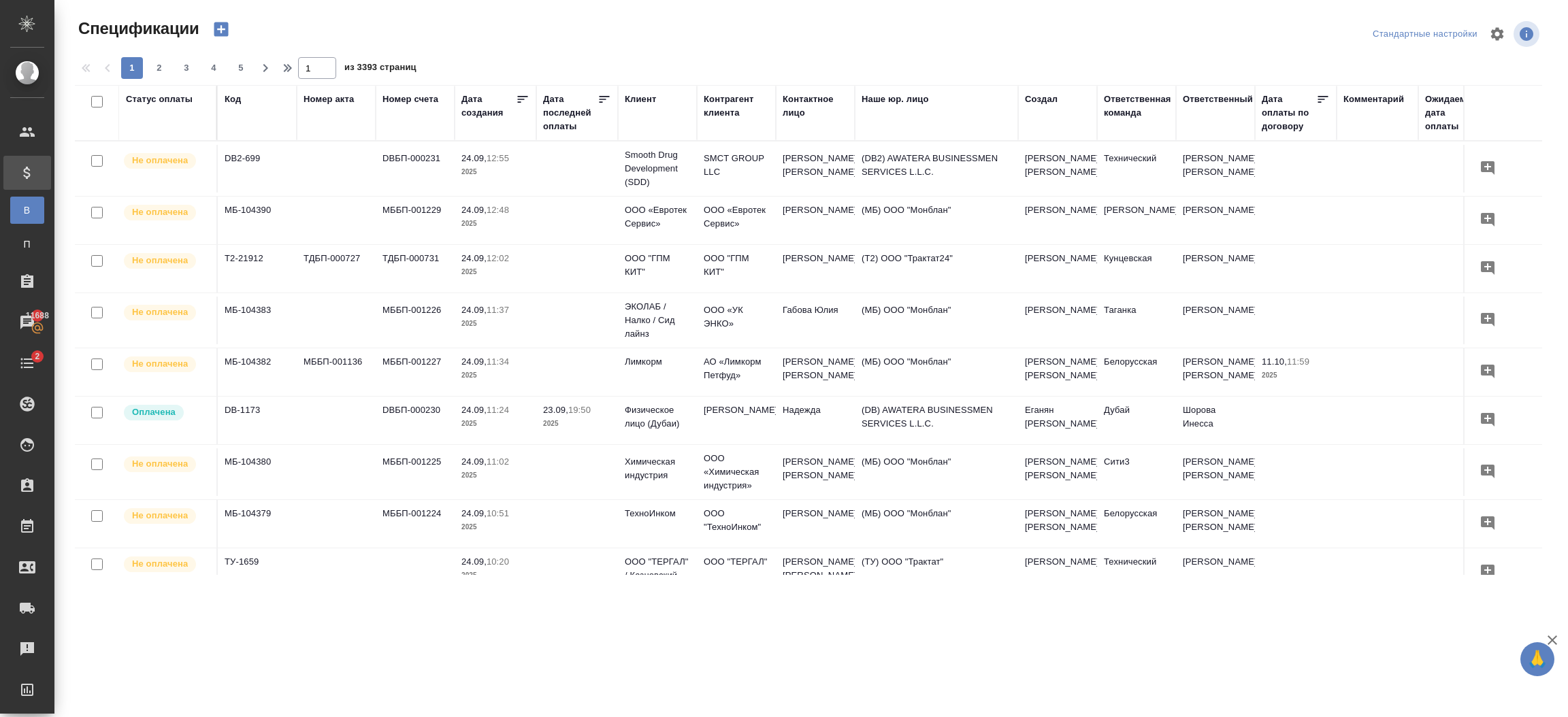
click at [646, 98] on div "Клиент" at bounding box center [640, 99] width 31 height 14
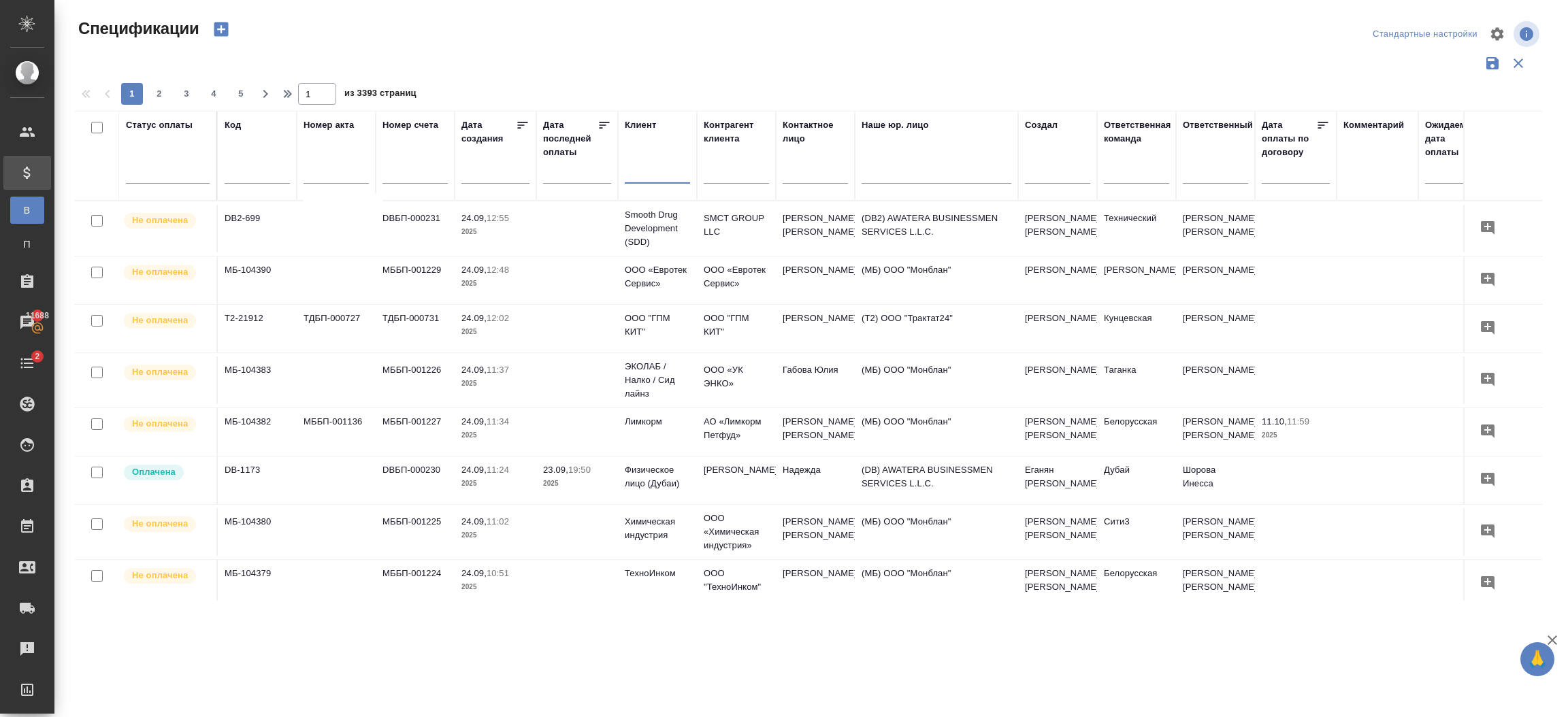
click at [658, 169] on input "text" at bounding box center [657, 174] width 65 height 17
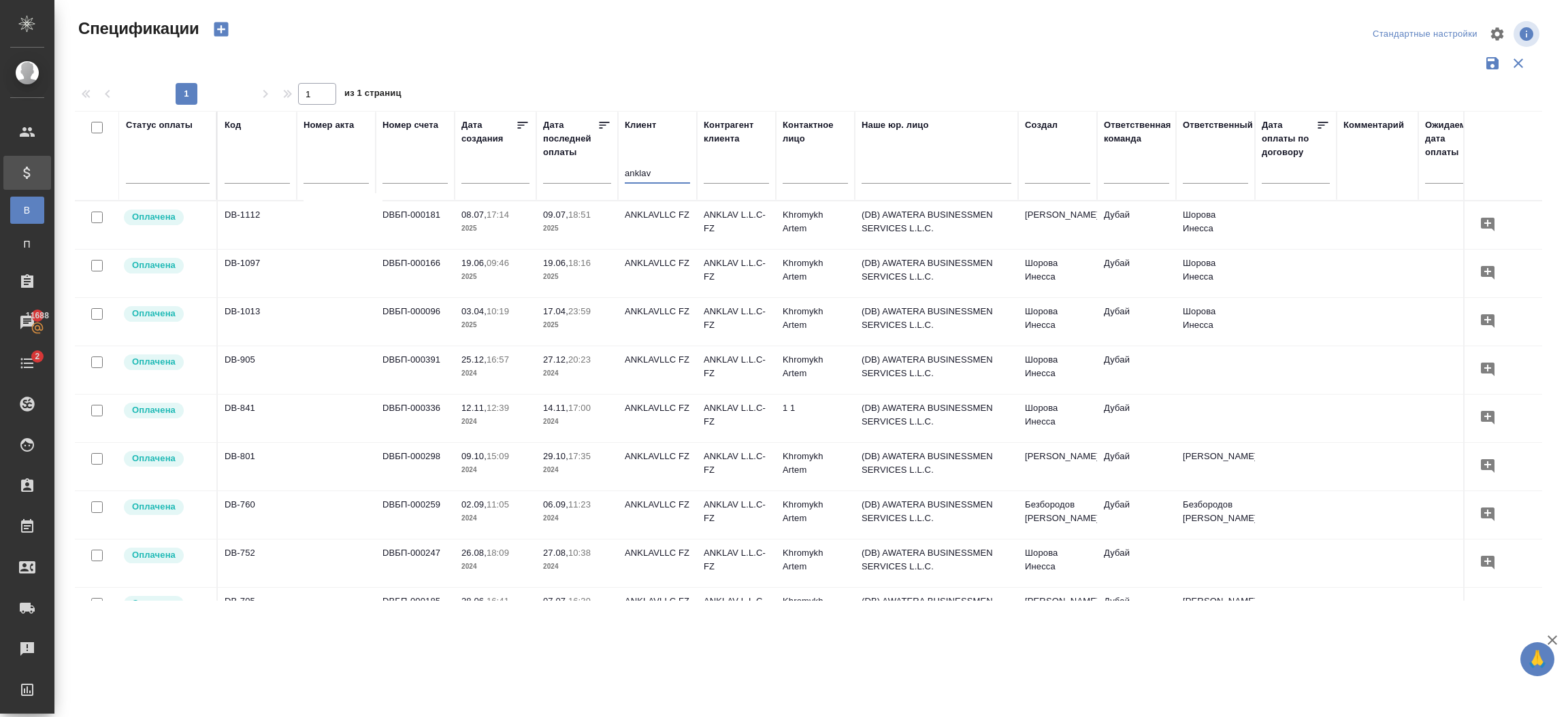
type input "anklav"
click at [221, 30] on icon "button" at bounding box center [222, 30] width 19 height 19
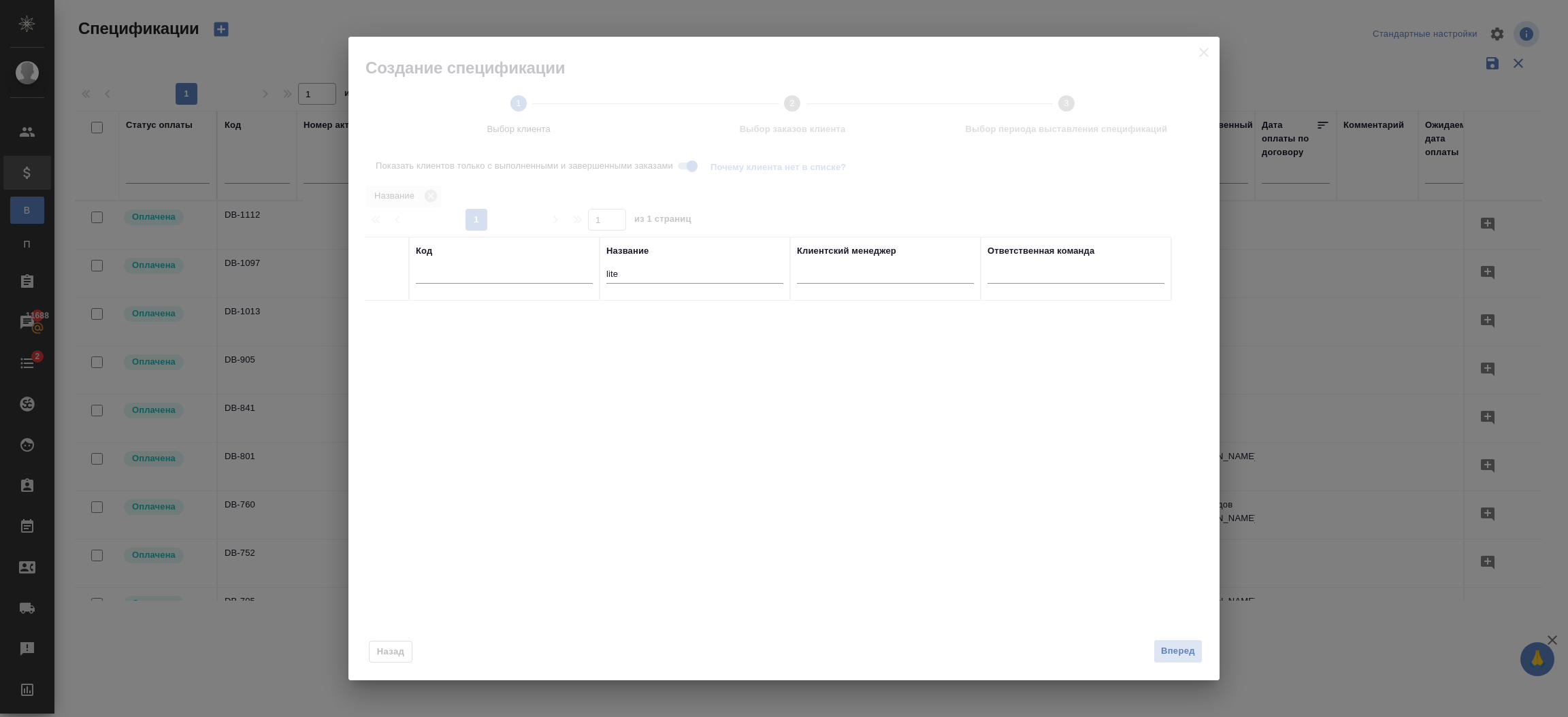
click at [648, 275] on input "lite" at bounding box center [695, 275] width 177 height 17
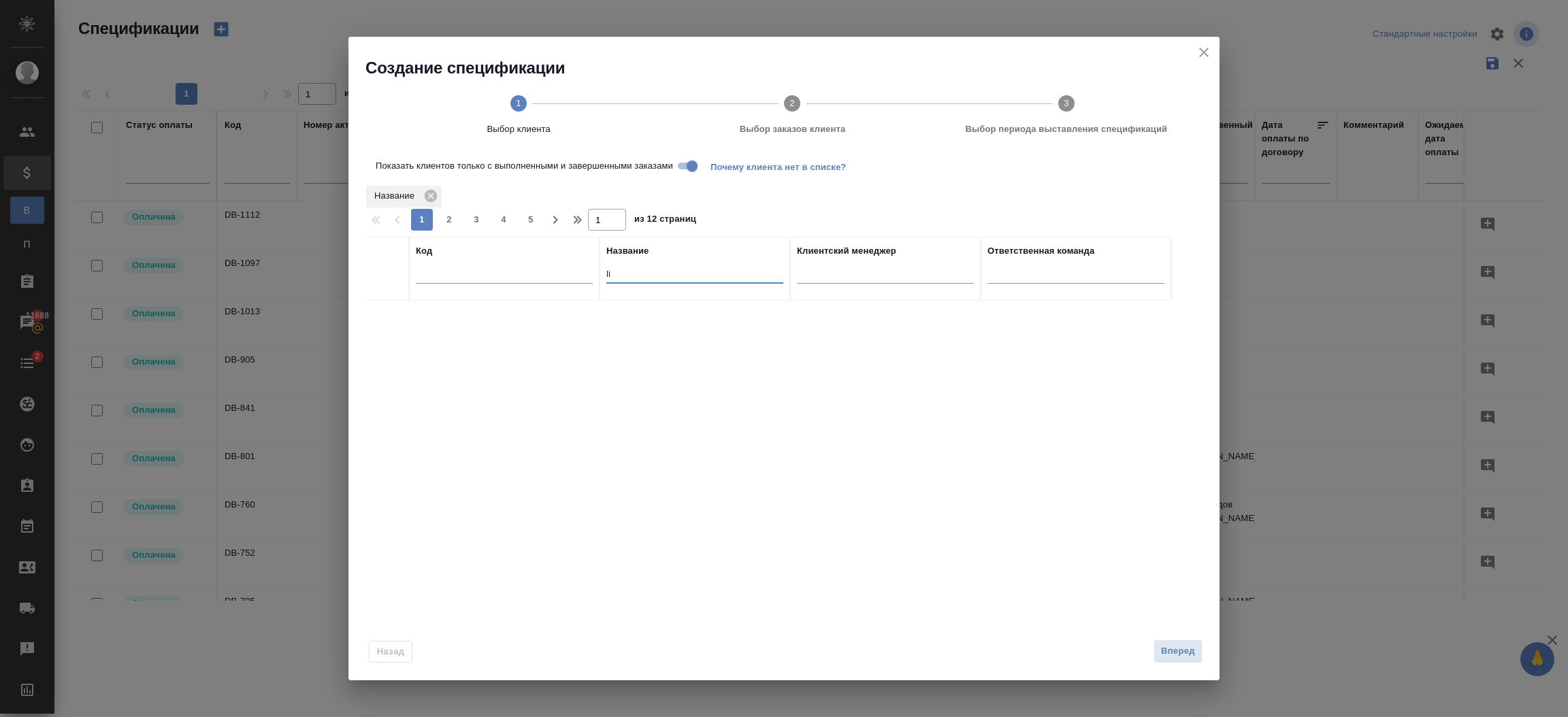
type input "l"
type input "anklav"
click at [388, 319] on input "checkbox" at bounding box center [387, 317] width 12 height 12
checkbox input "true"
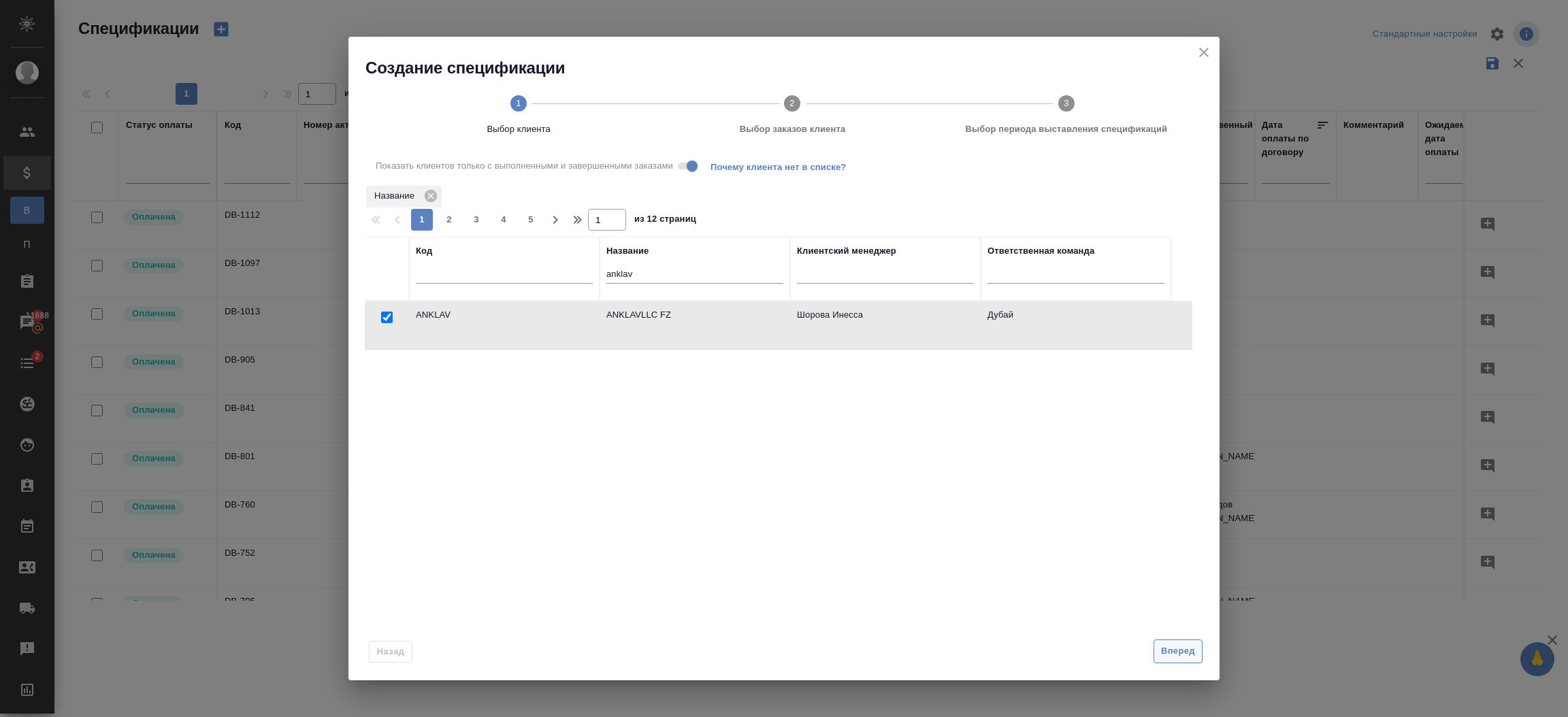
click at [1184, 648] on span "Вперед" at bounding box center [1178, 651] width 34 height 16
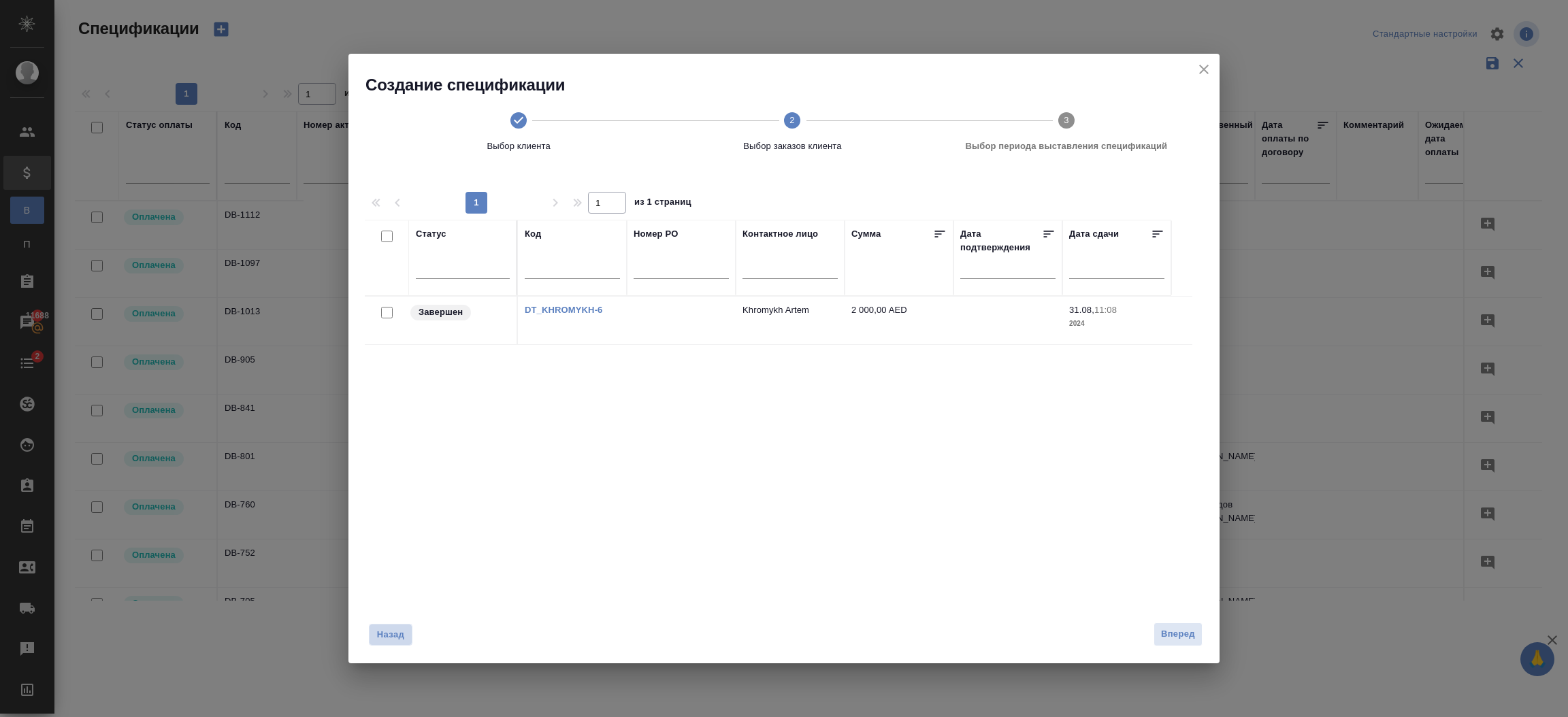
click at [375, 631] on button "Назад" at bounding box center [390, 635] width 43 height 22
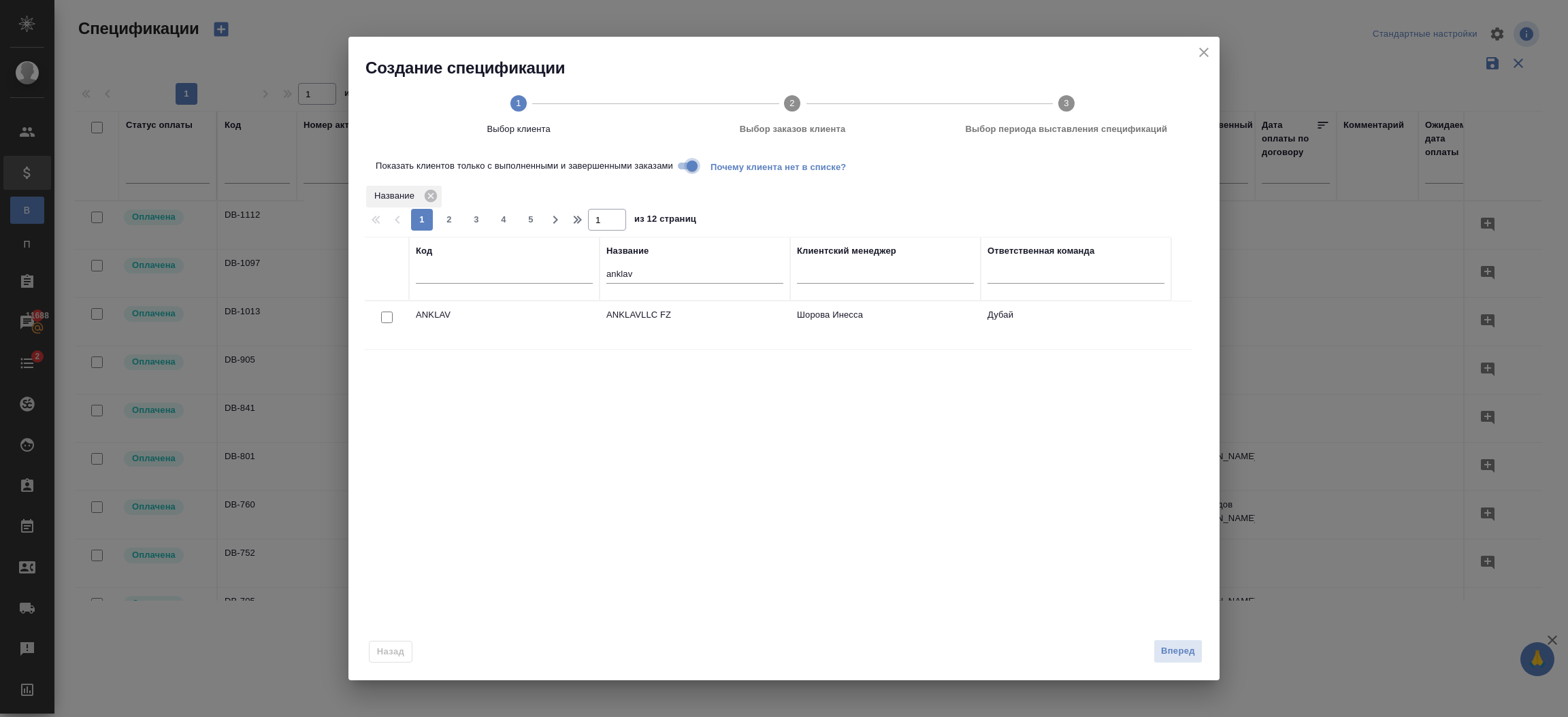
click at [688, 167] on input "Показать клиентов только с выполненными и завершенными заказами" at bounding box center [692, 166] width 49 height 17
click at [382, 317] on input "checkbox" at bounding box center [387, 317] width 12 height 12
checkbox input "true"
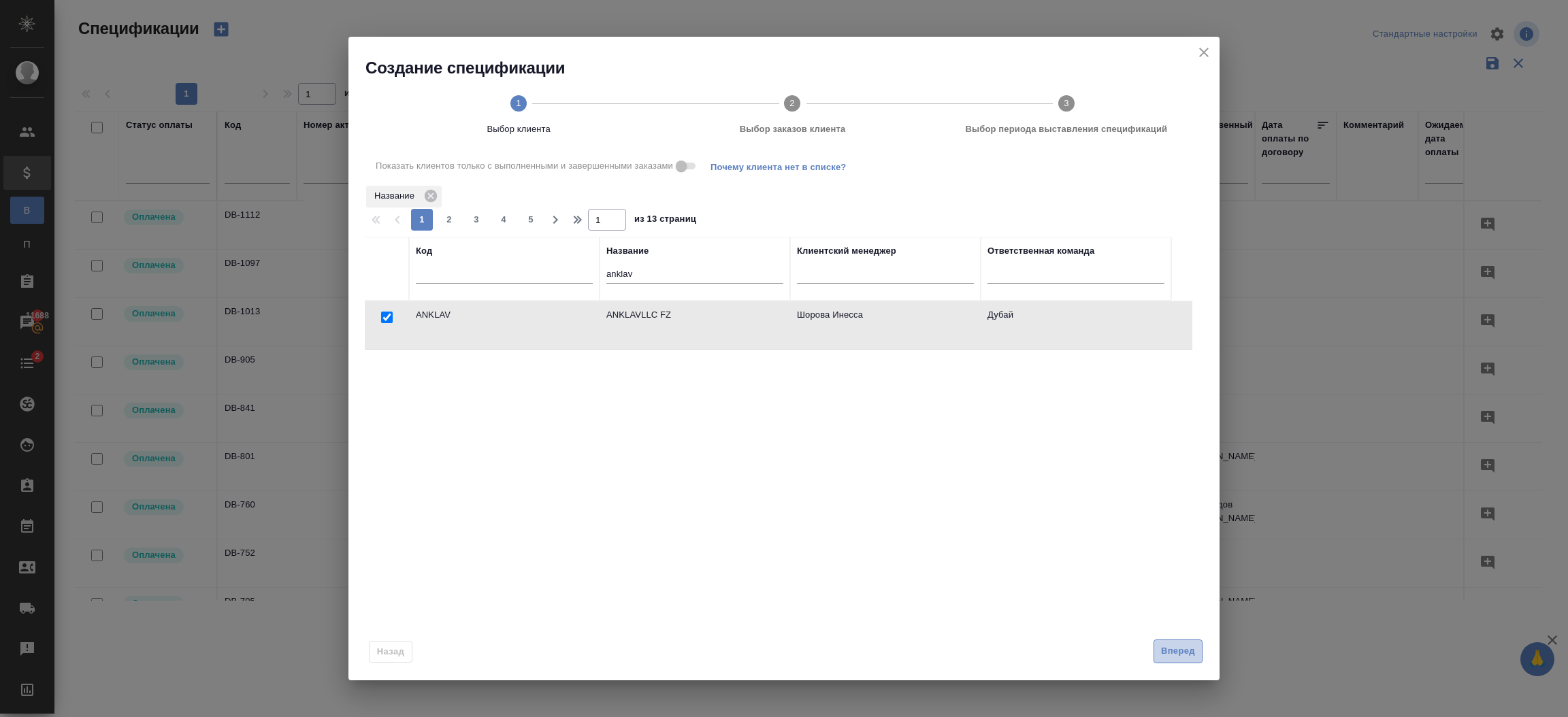
click at [1187, 655] on span "Вперед" at bounding box center [1178, 651] width 34 height 16
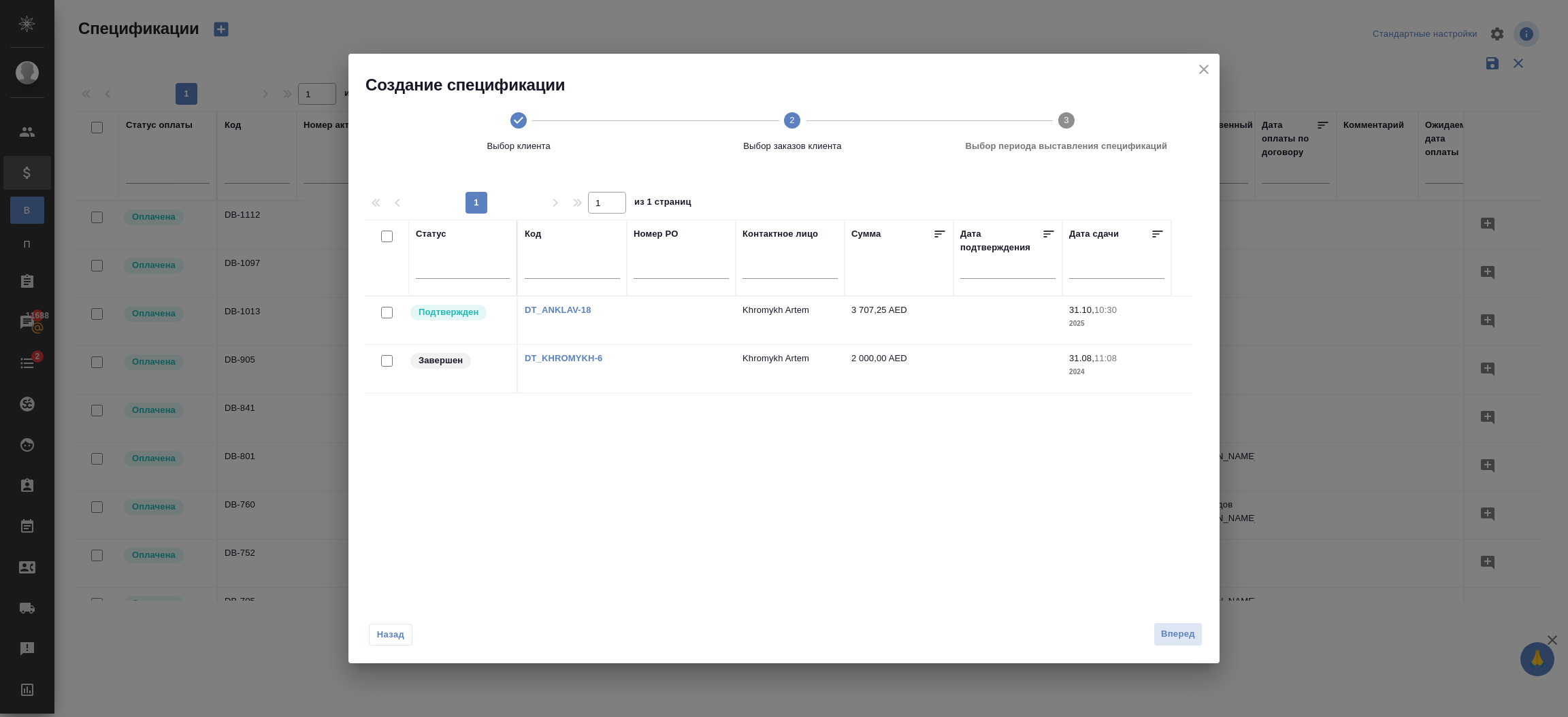
click at [381, 314] on input "checkbox" at bounding box center [387, 312] width 12 height 12
checkbox input "true"
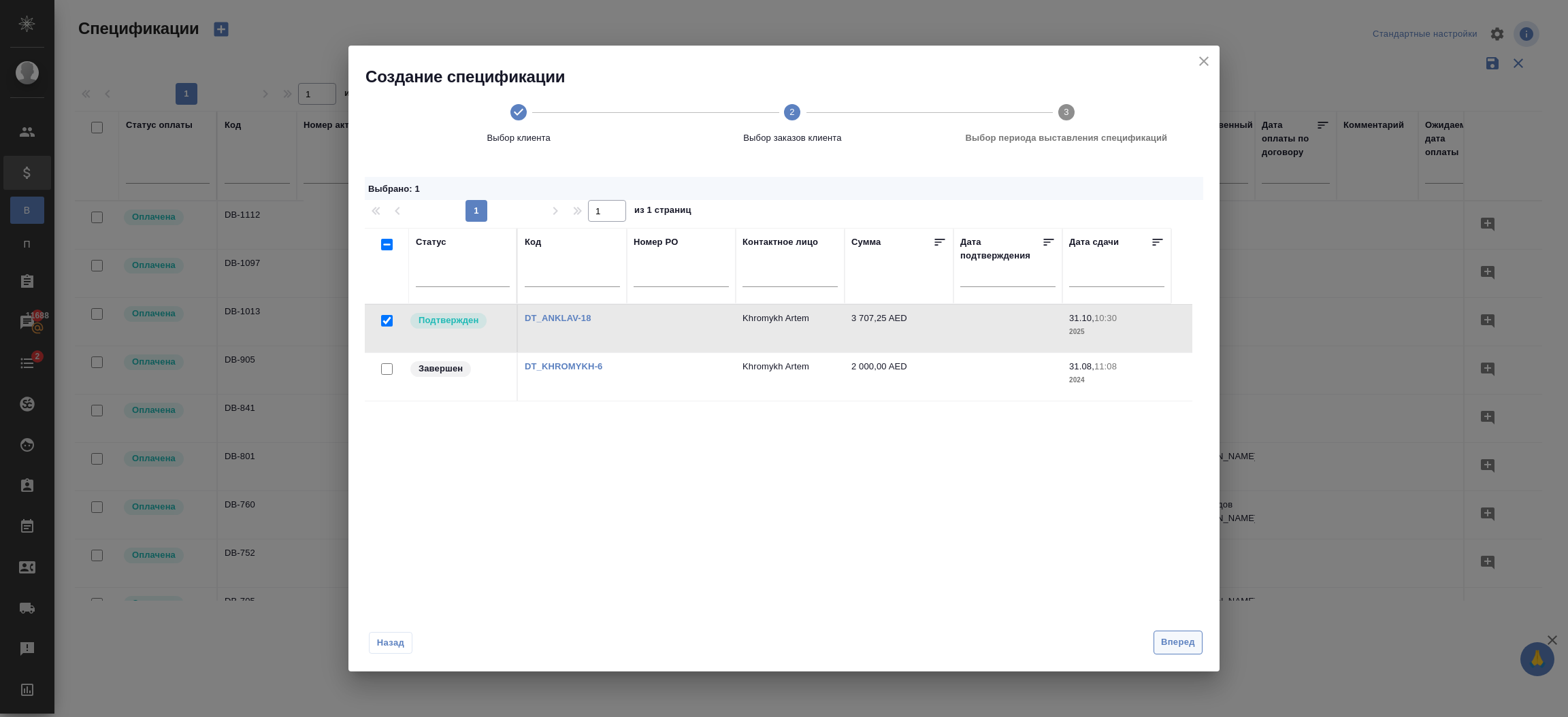
click at [1169, 639] on span "Вперед" at bounding box center [1178, 643] width 34 height 16
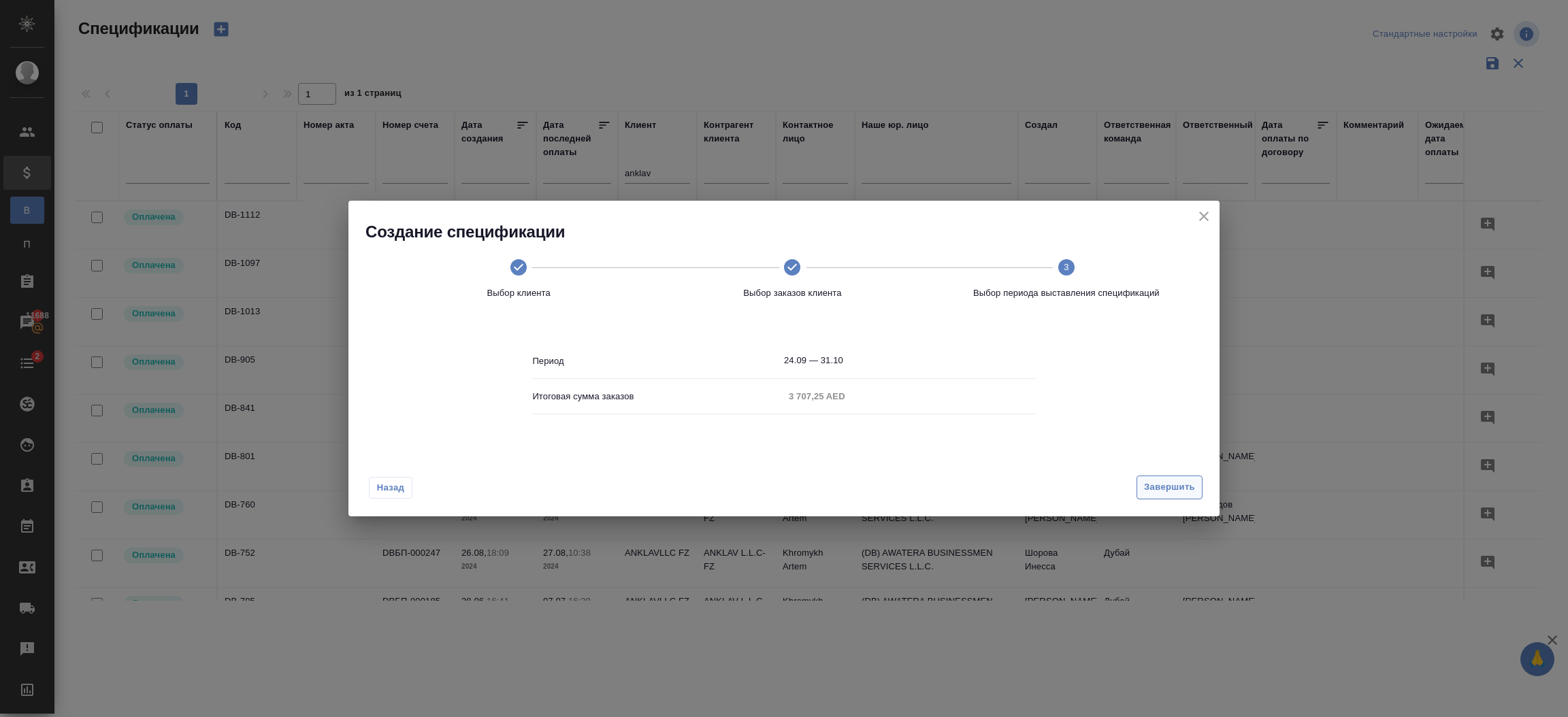
click at [1183, 493] on span "Завершить" at bounding box center [1169, 487] width 51 height 16
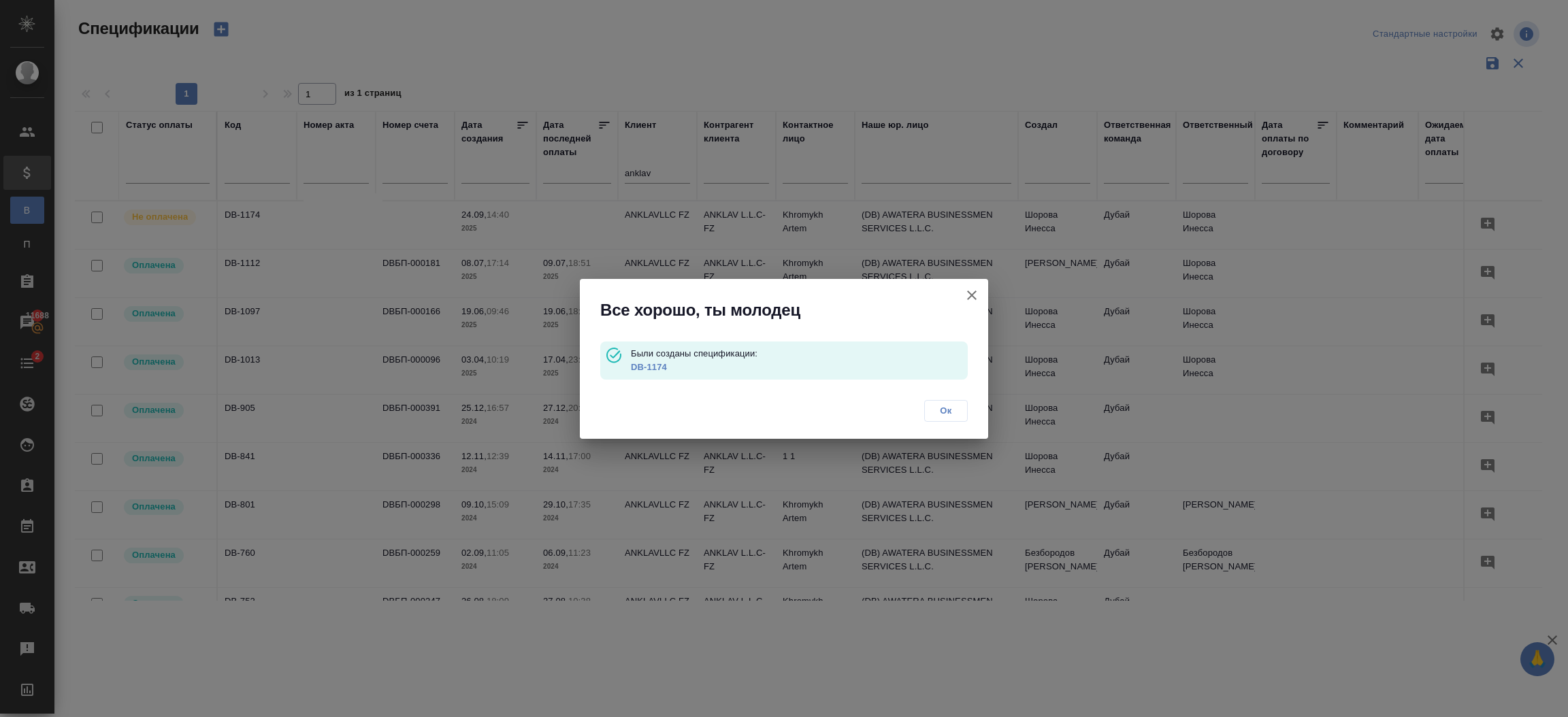
click at [657, 369] on link "DB-1174" at bounding box center [649, 367] width 36 height 10
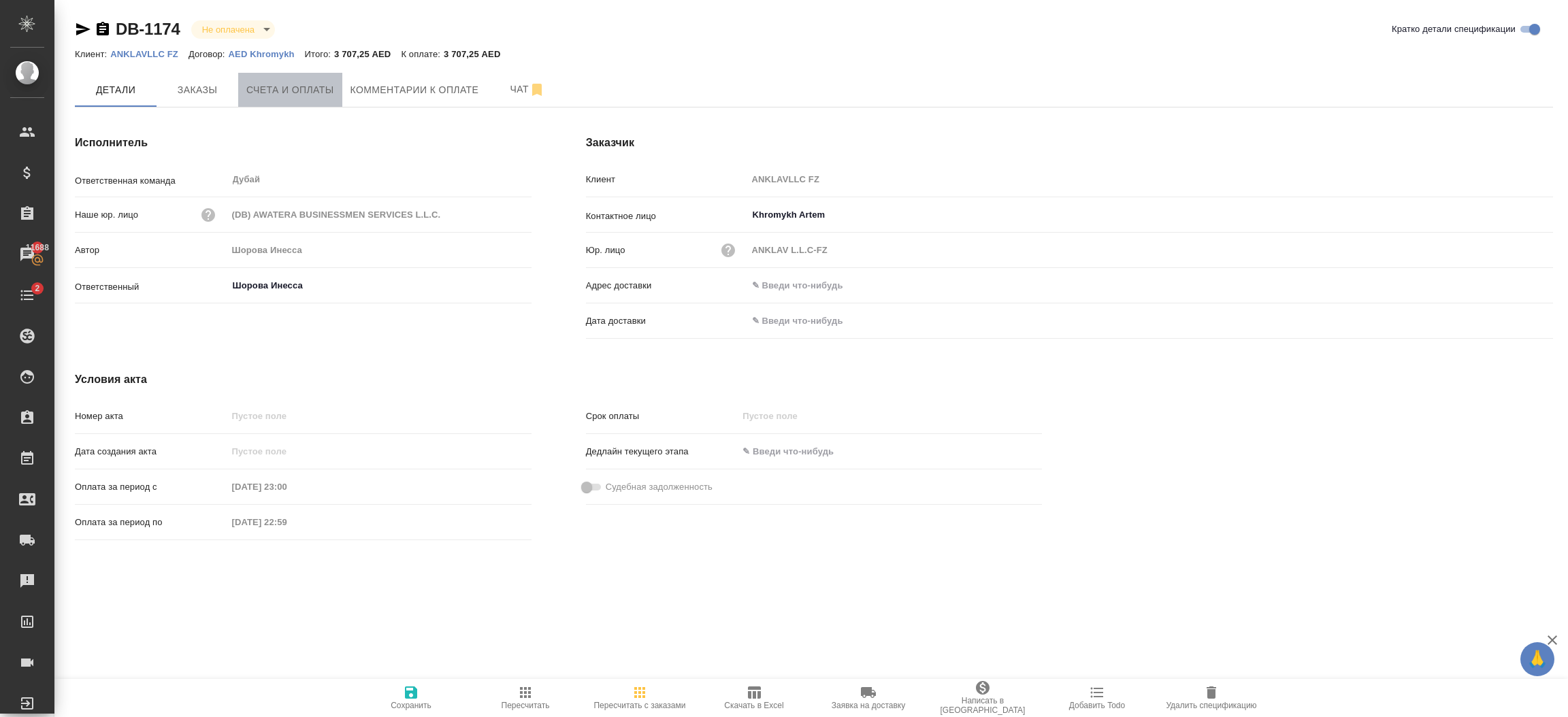
click at [315, 90] on span "Счета и оплаты" at bounding box center [290, 90] width 88 height 17
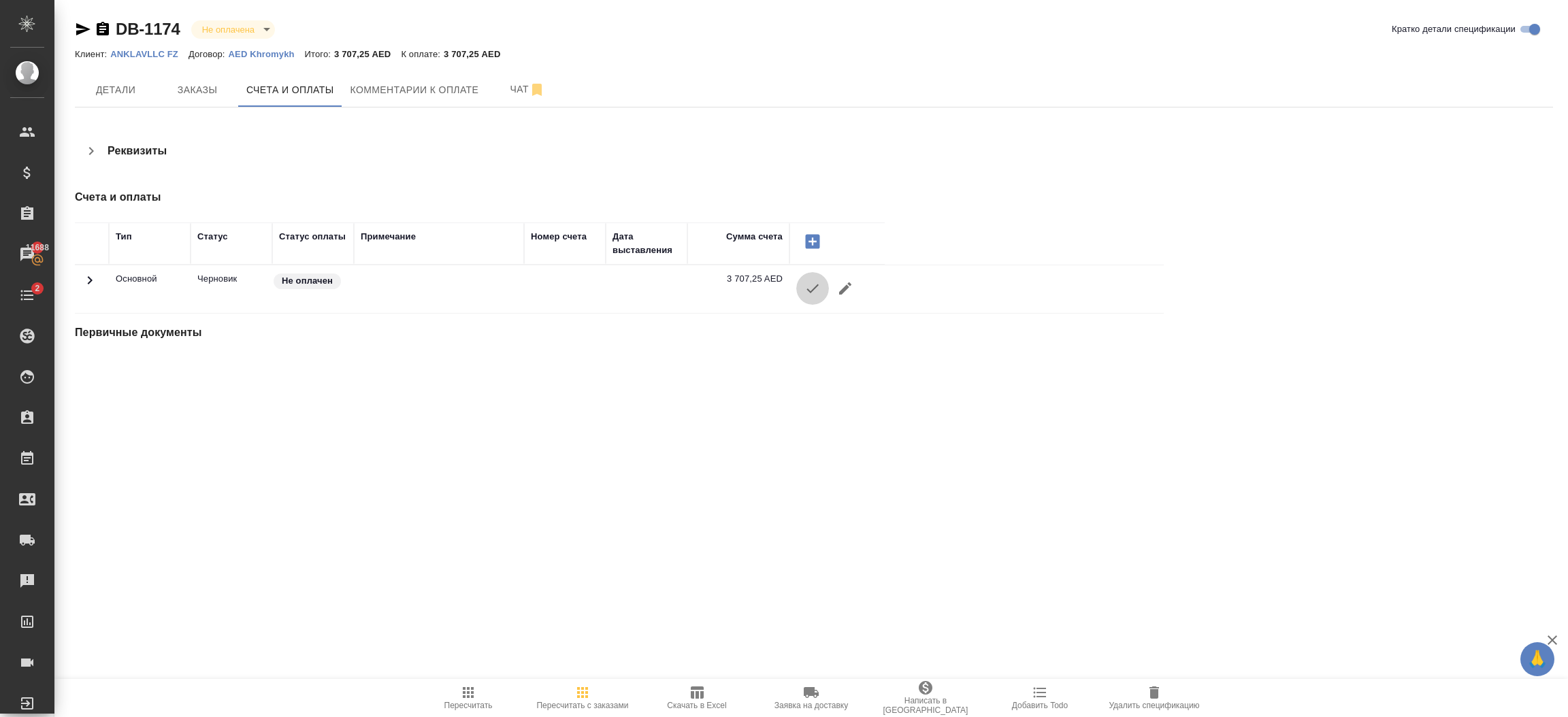
click at [823, 292] on button "button" at bounding box center [812, 288] width 32 height 32
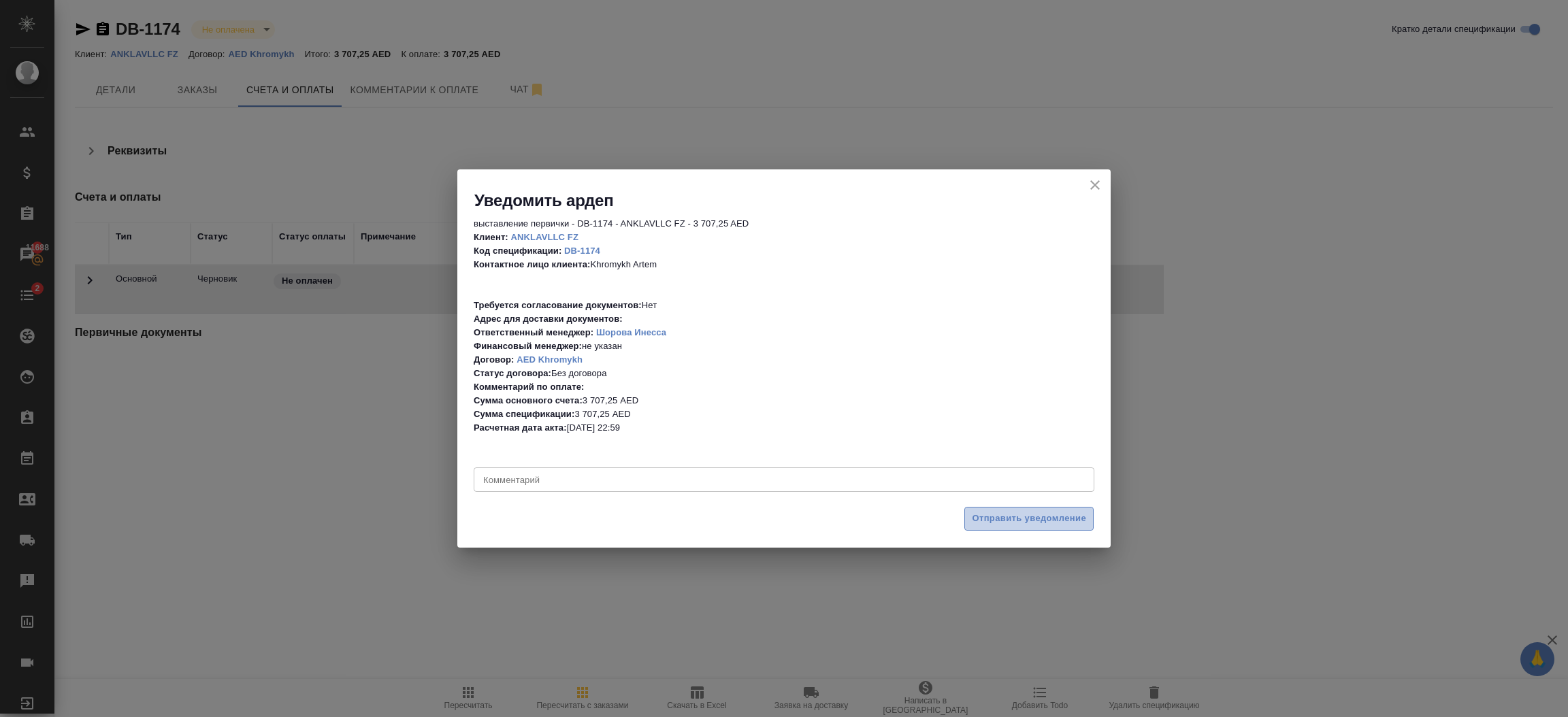
click at [1031, 526] on span "Отправить уведомление" at bounding box center [1029, 519] width 114 height 16
